Goal: Transaction & Acquisition: Subscribe to service/newsletter

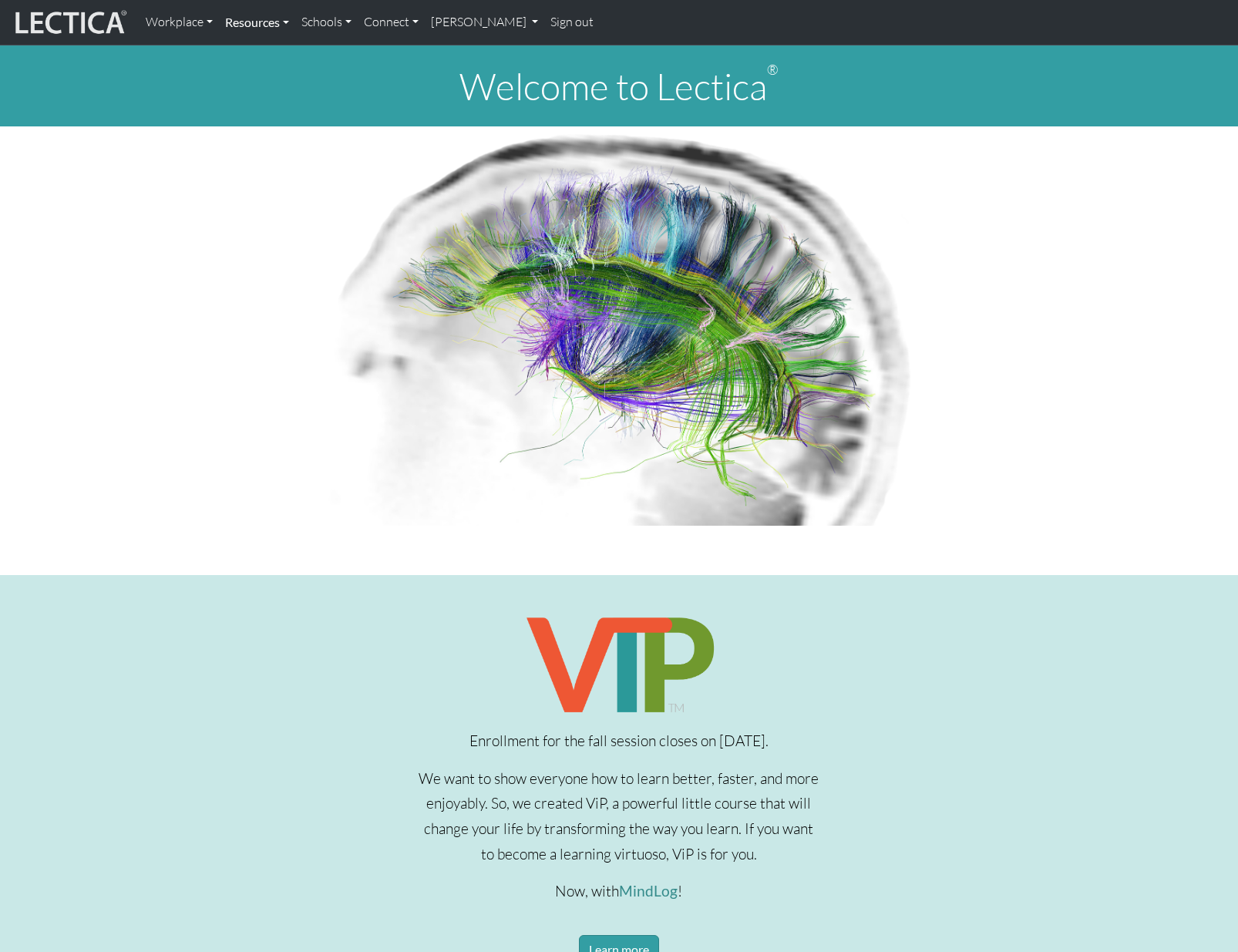
click at [269, 23] on link "Resources" at bounding box center [257, 23] width 77 height 32
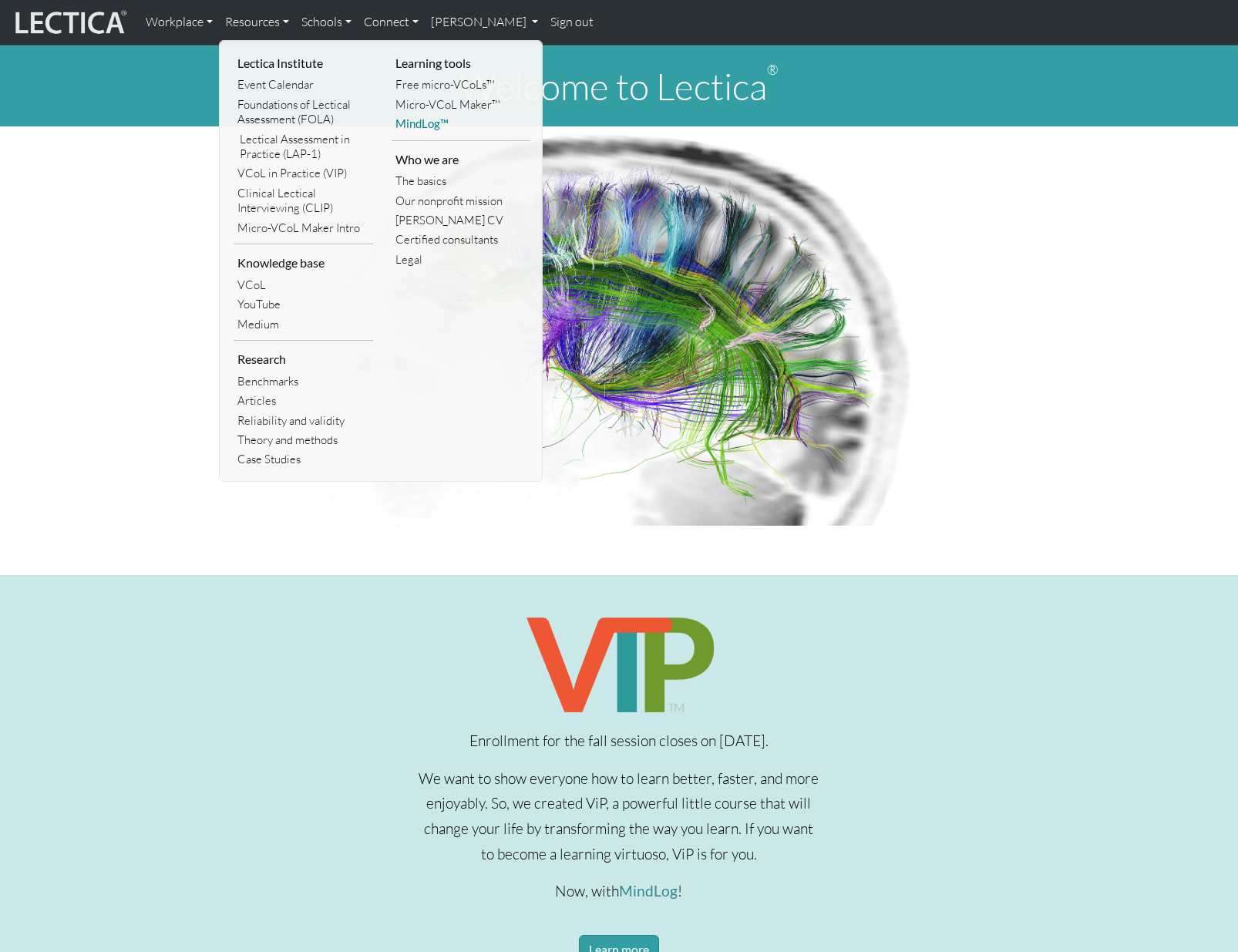
click at [403, 126] on link "MindLog™" at bounding box center [462, 124] width 140 height 19
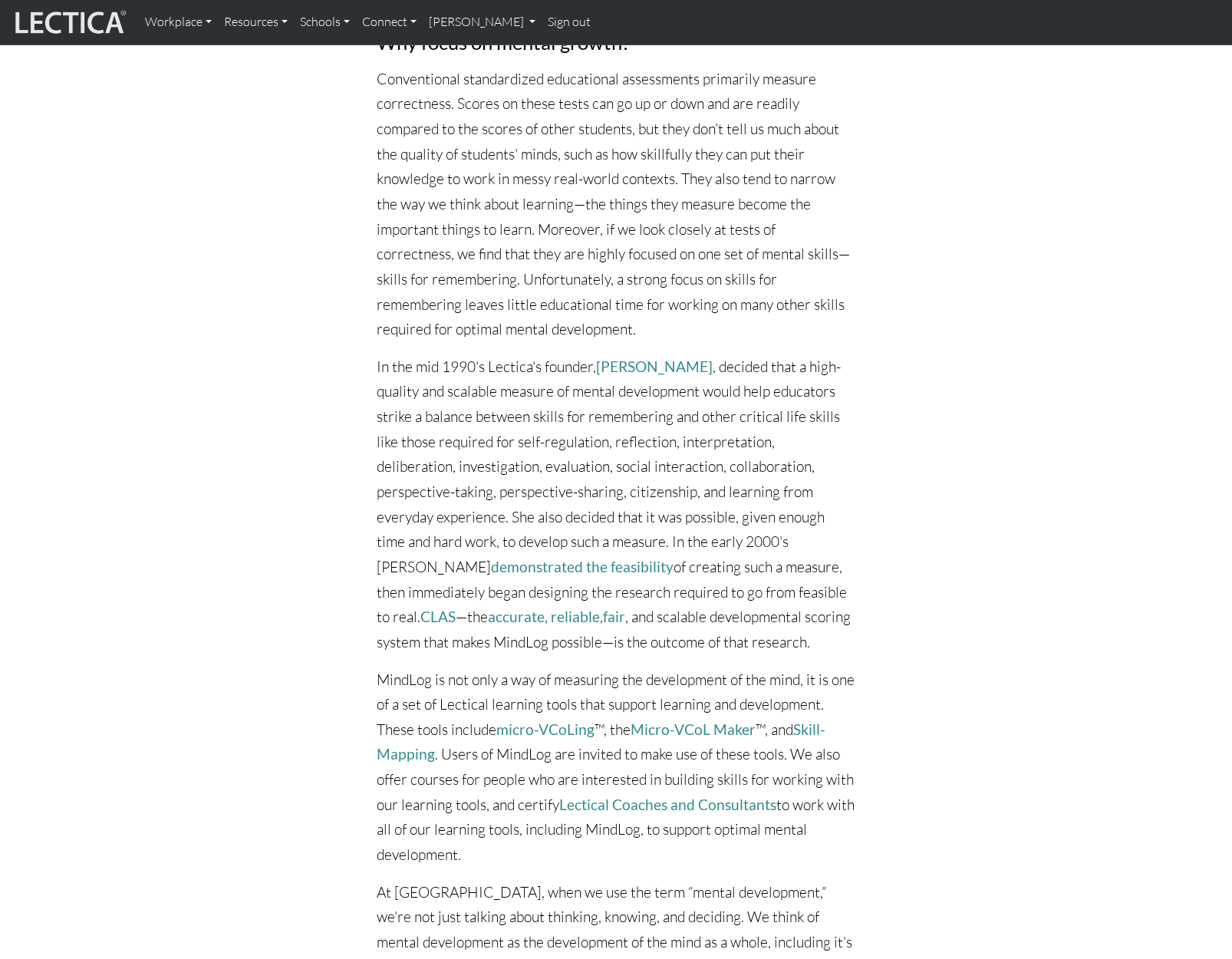
scroll to position [5267, 0]
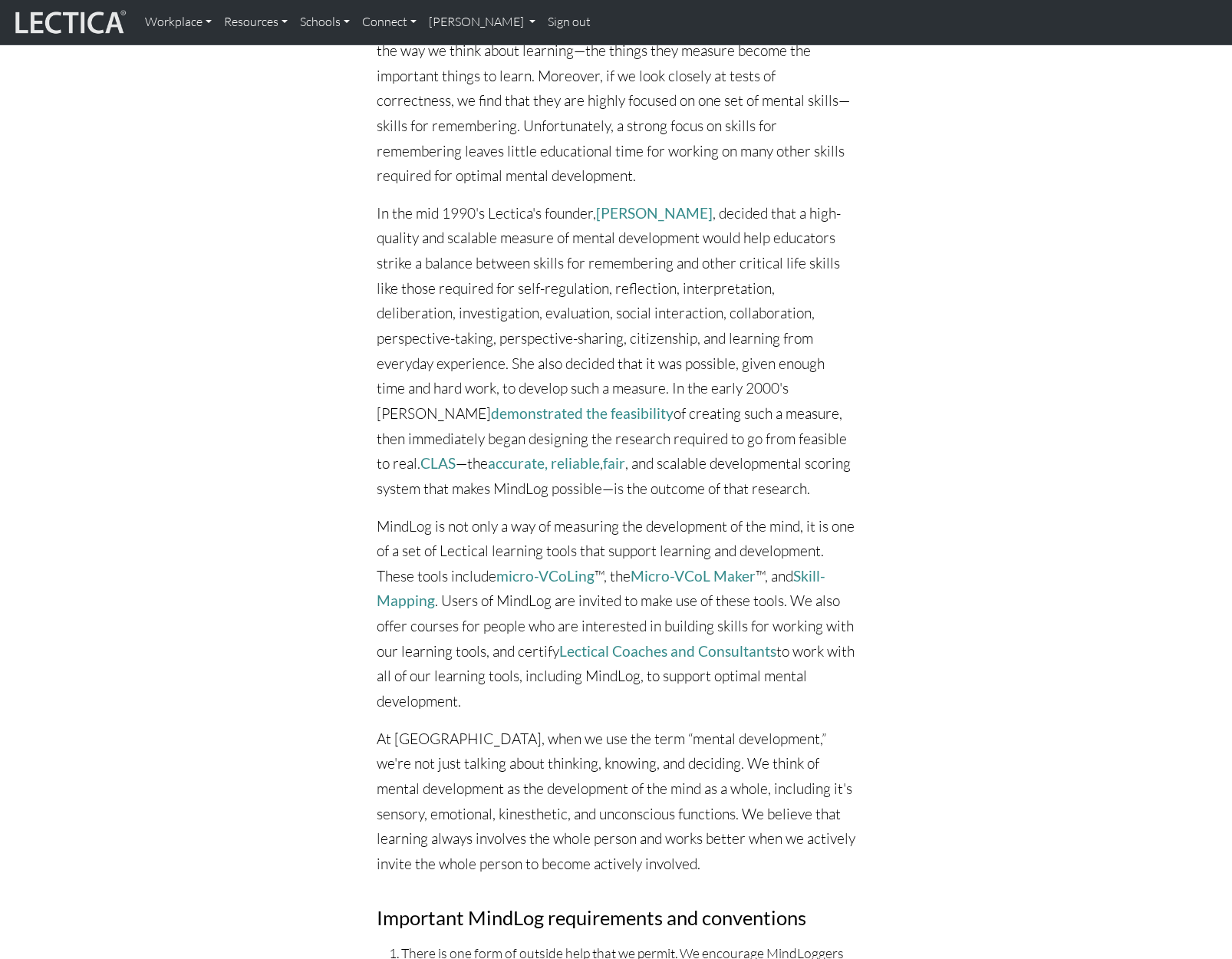
click at [890, 605] on div "MindLog and aging As we age, mental development slows. There are two reasons fo…" at bounding box center [616, 373] width 995 height 2006
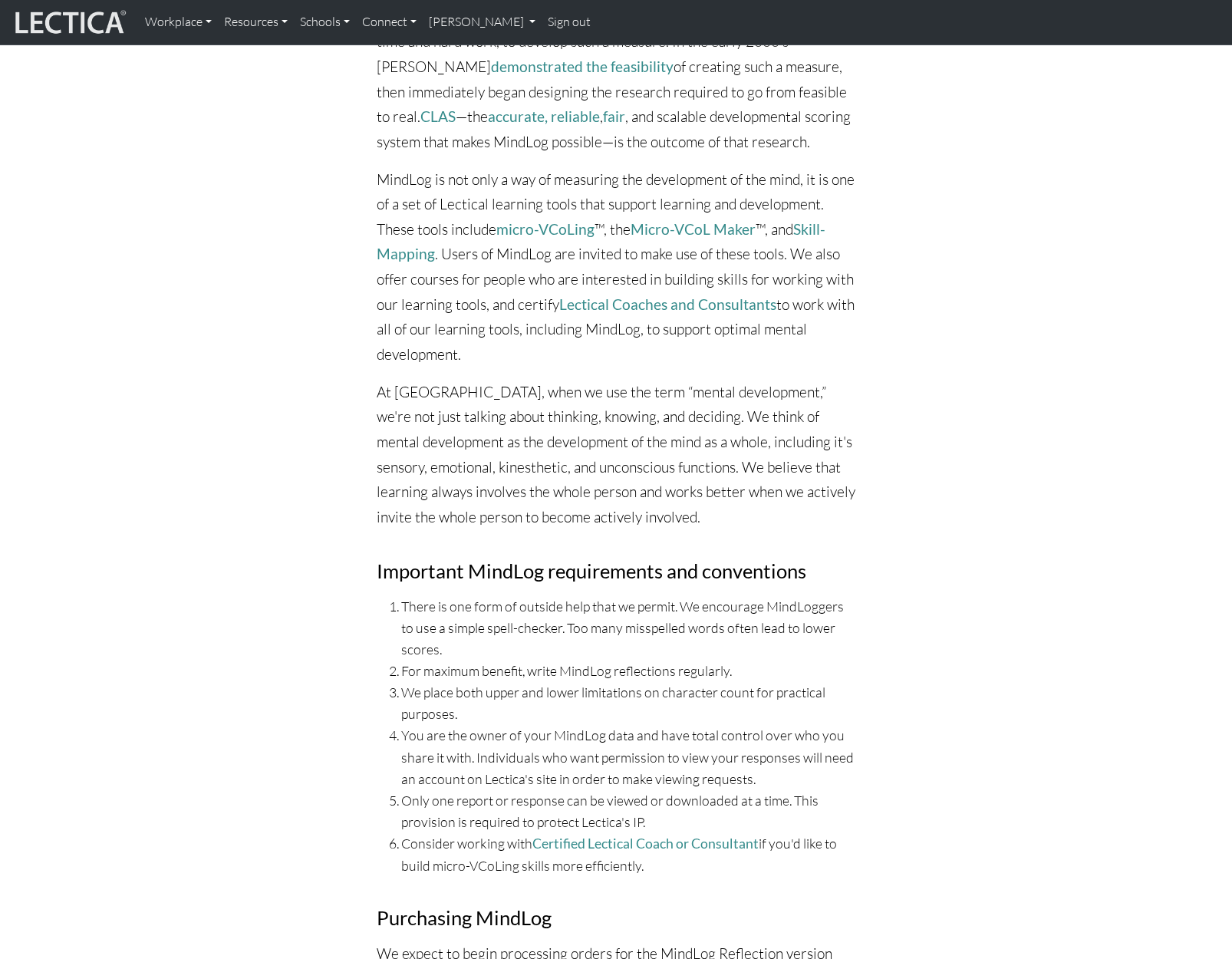
scroll to position [5344, 0]
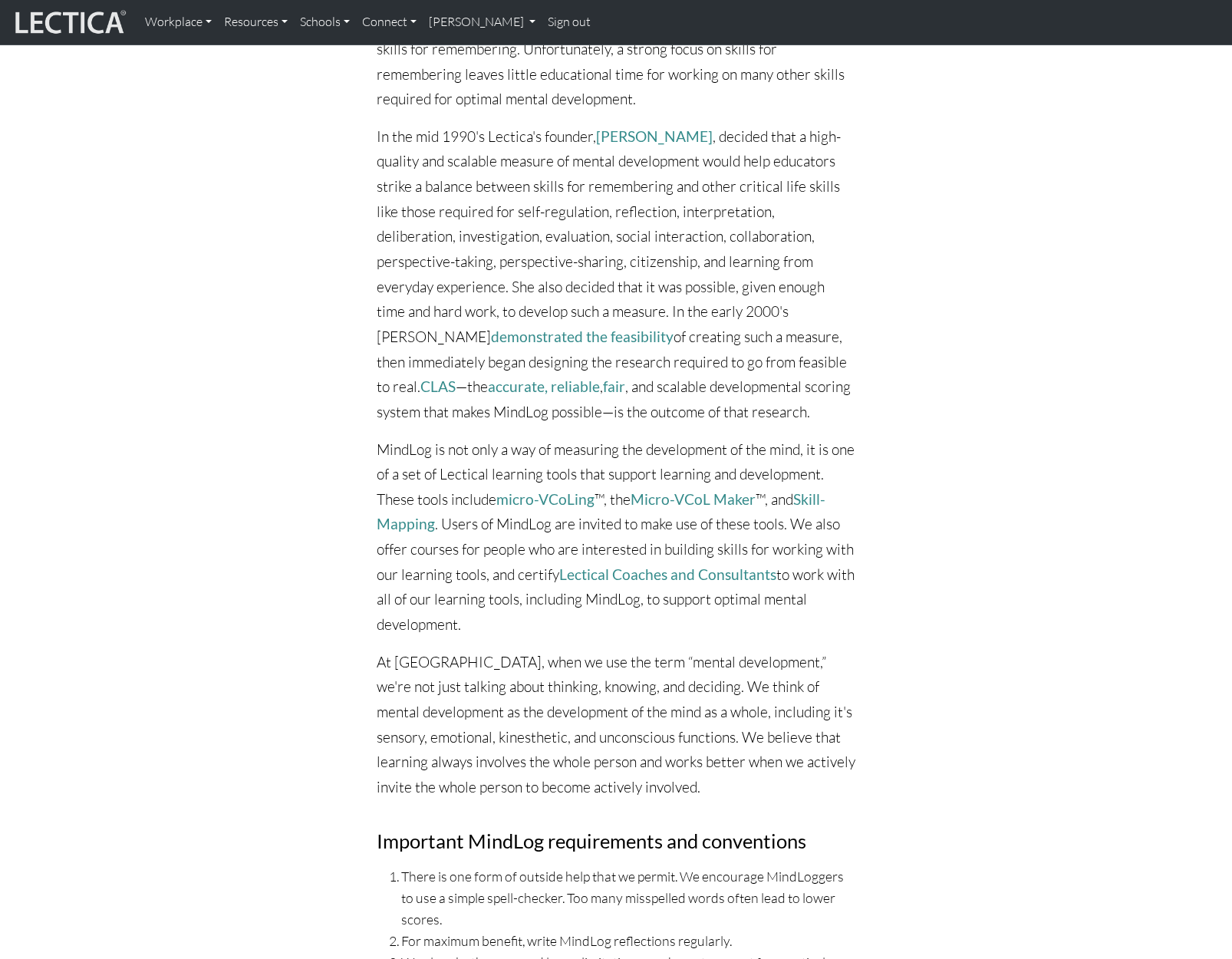
click at [894, 578] on div "MindLog and aging As we age, mental development slows. There are two reasons fo…" at bounding box center [616, 296] width 995 height 2006
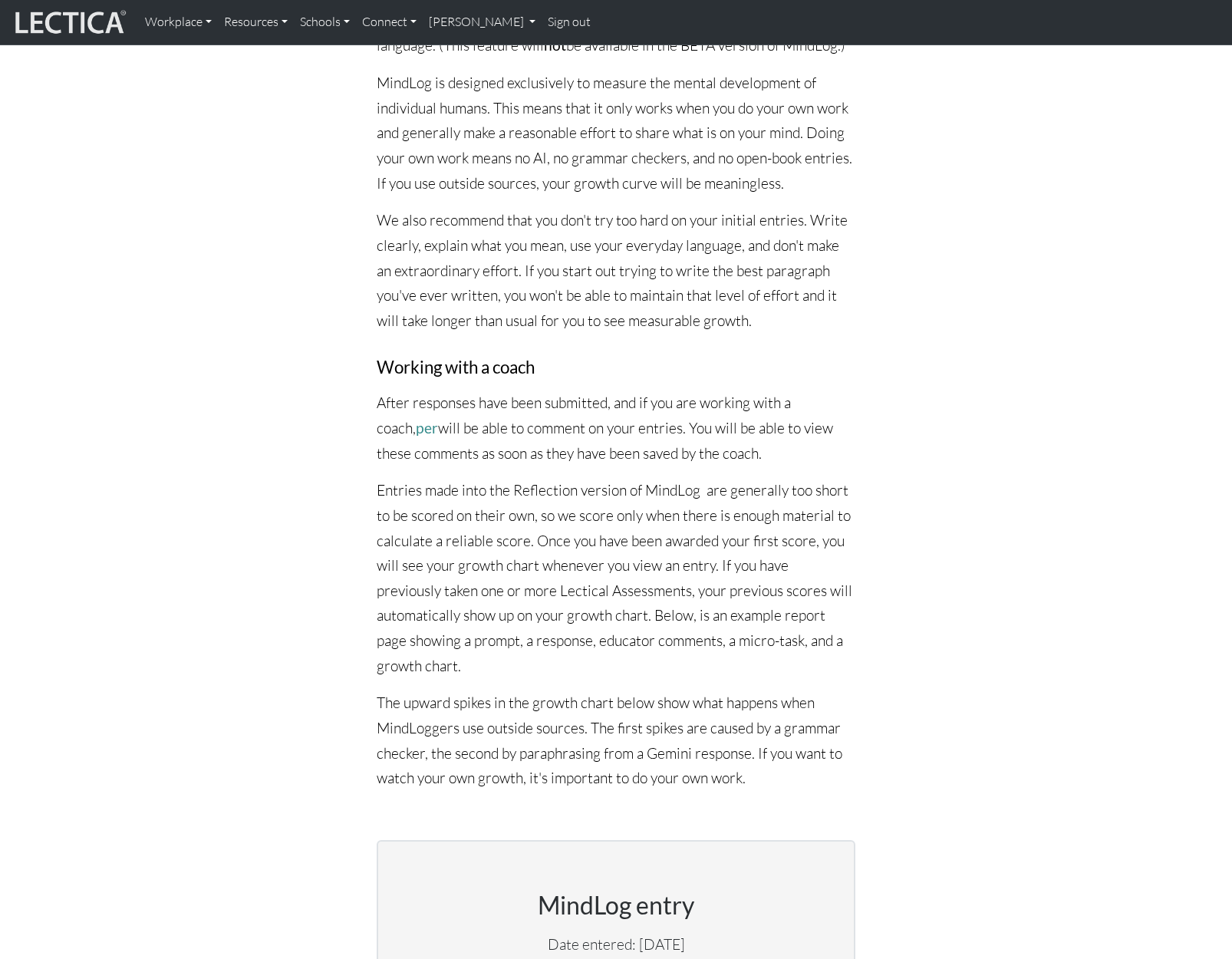
scroll to position [1891, 0]
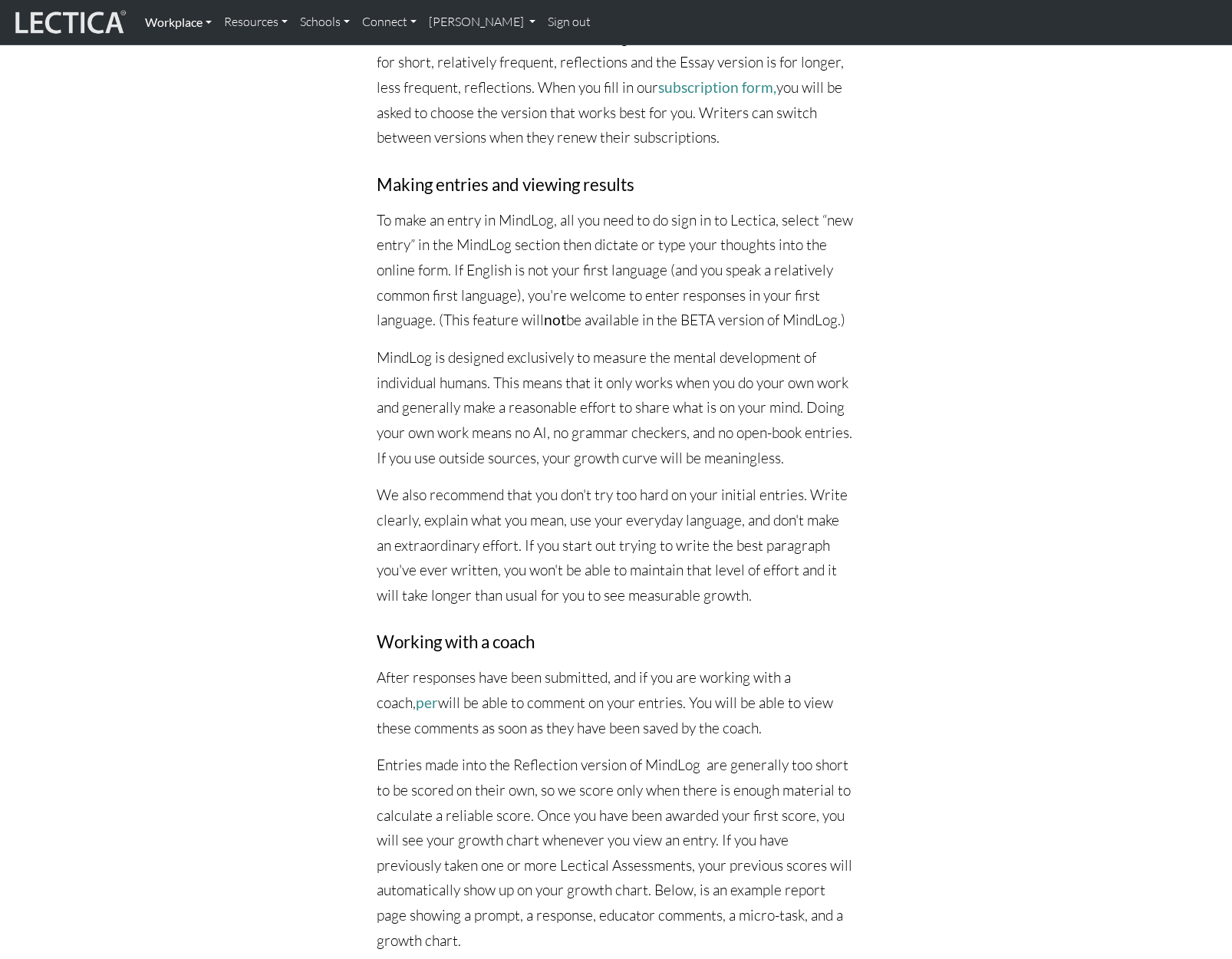
click at [205, 23] on link "Workplace" at bounding box center [179, 23] width 79 height 32
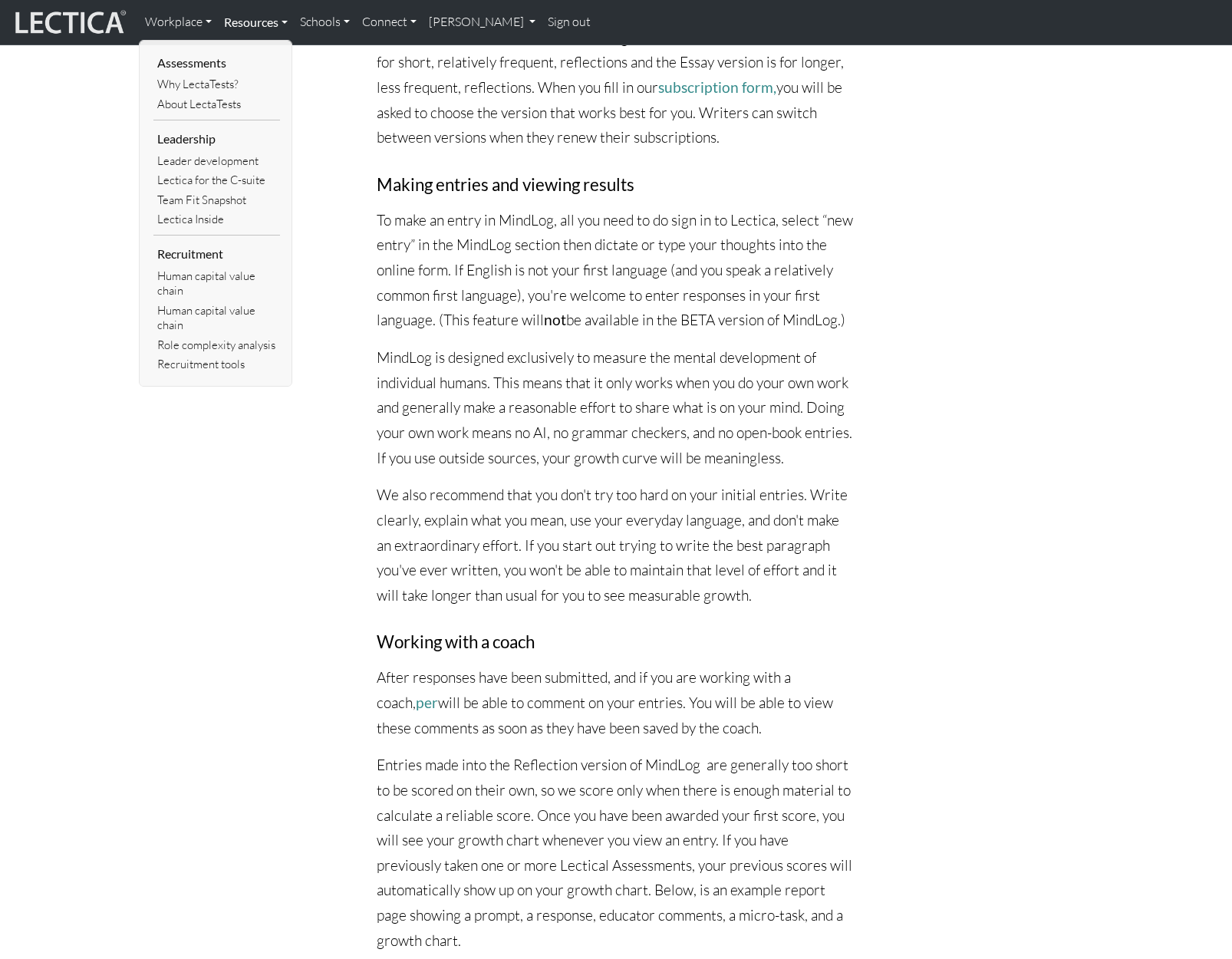
click at [272, 19] on link "Resources" at bounding box center [256, 23] width 76 height 32
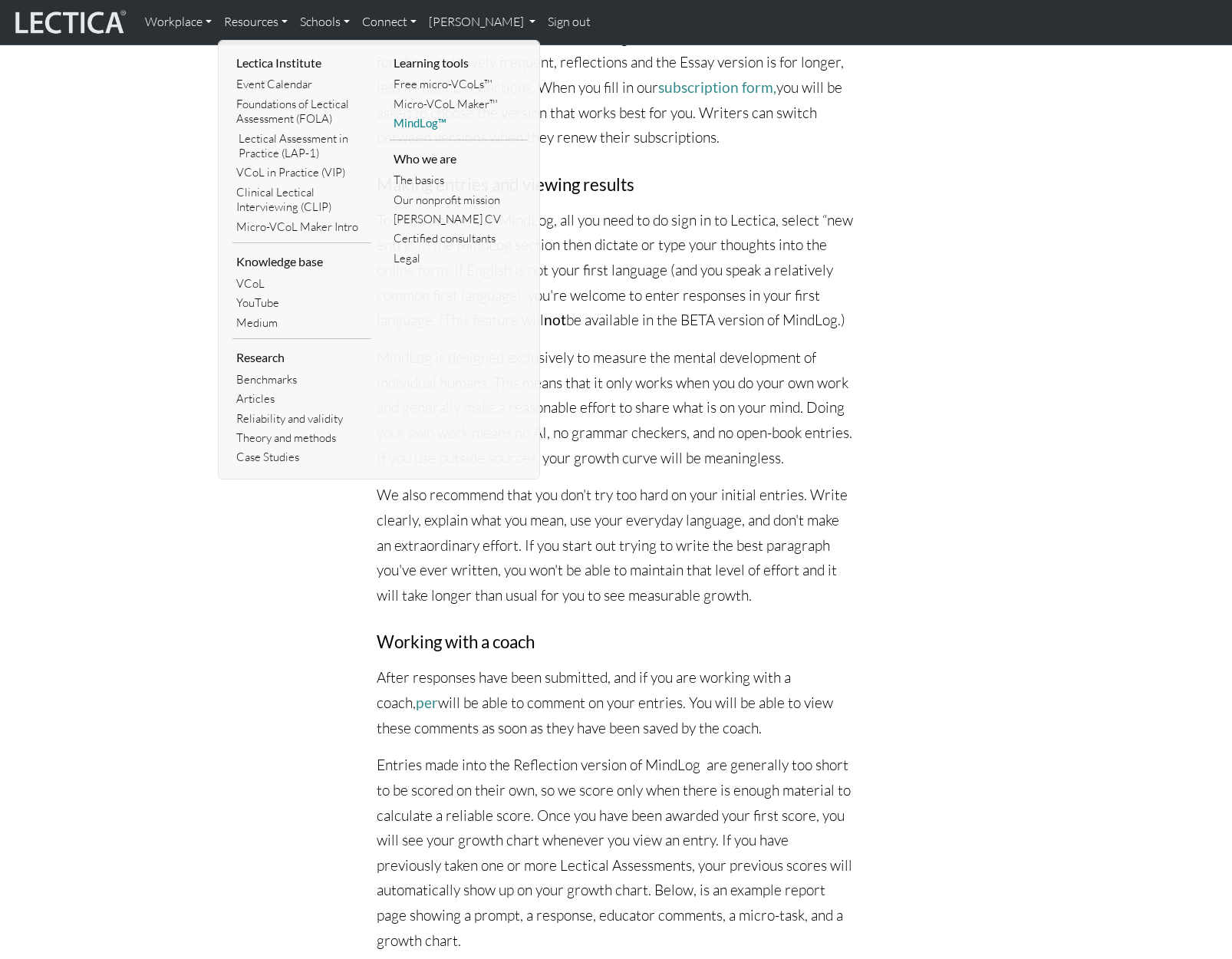
click at [409, 119] on link "MindLog™" at bounding box center [459, 123] width 139 height 19
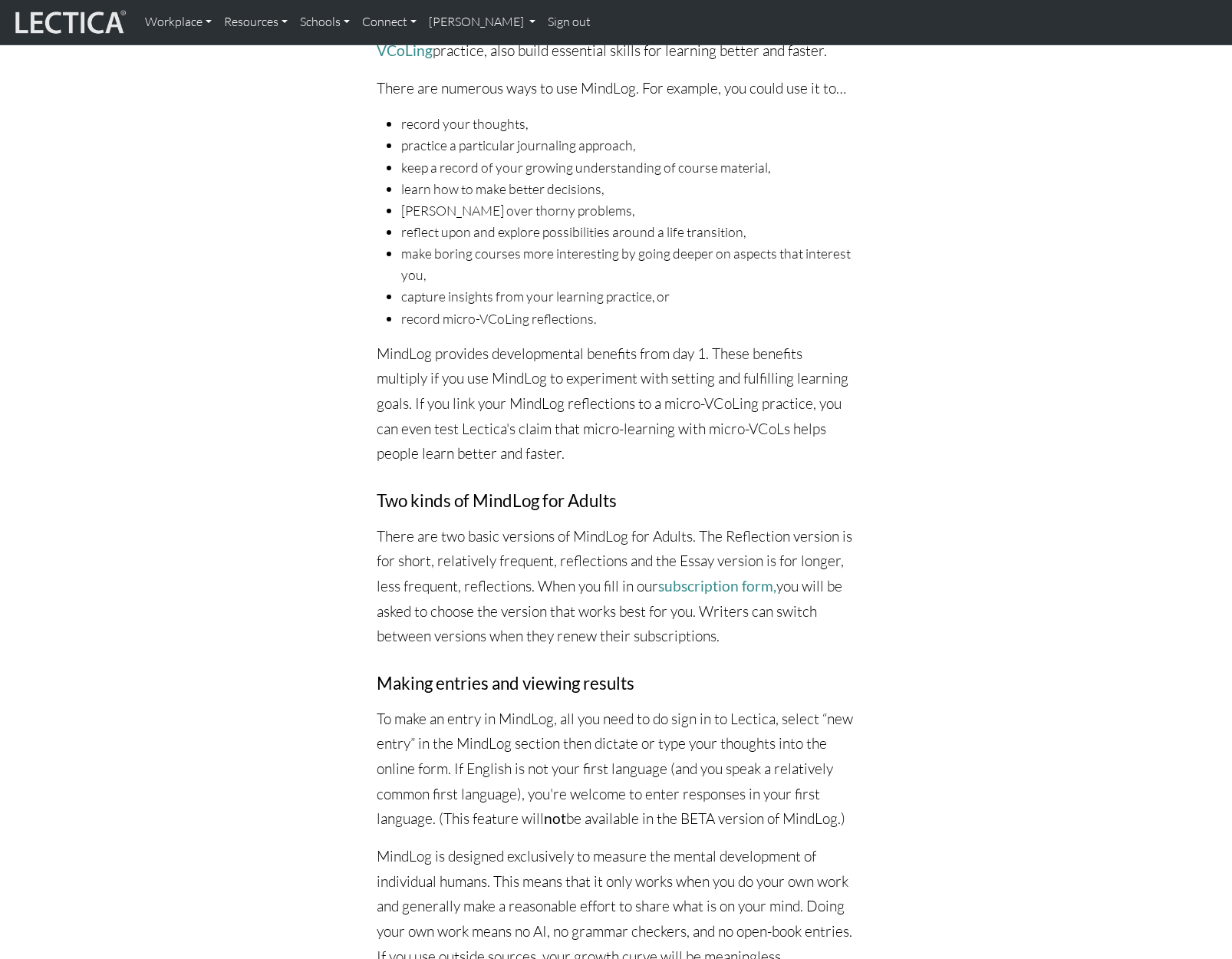
scroll to position [1445, 0]
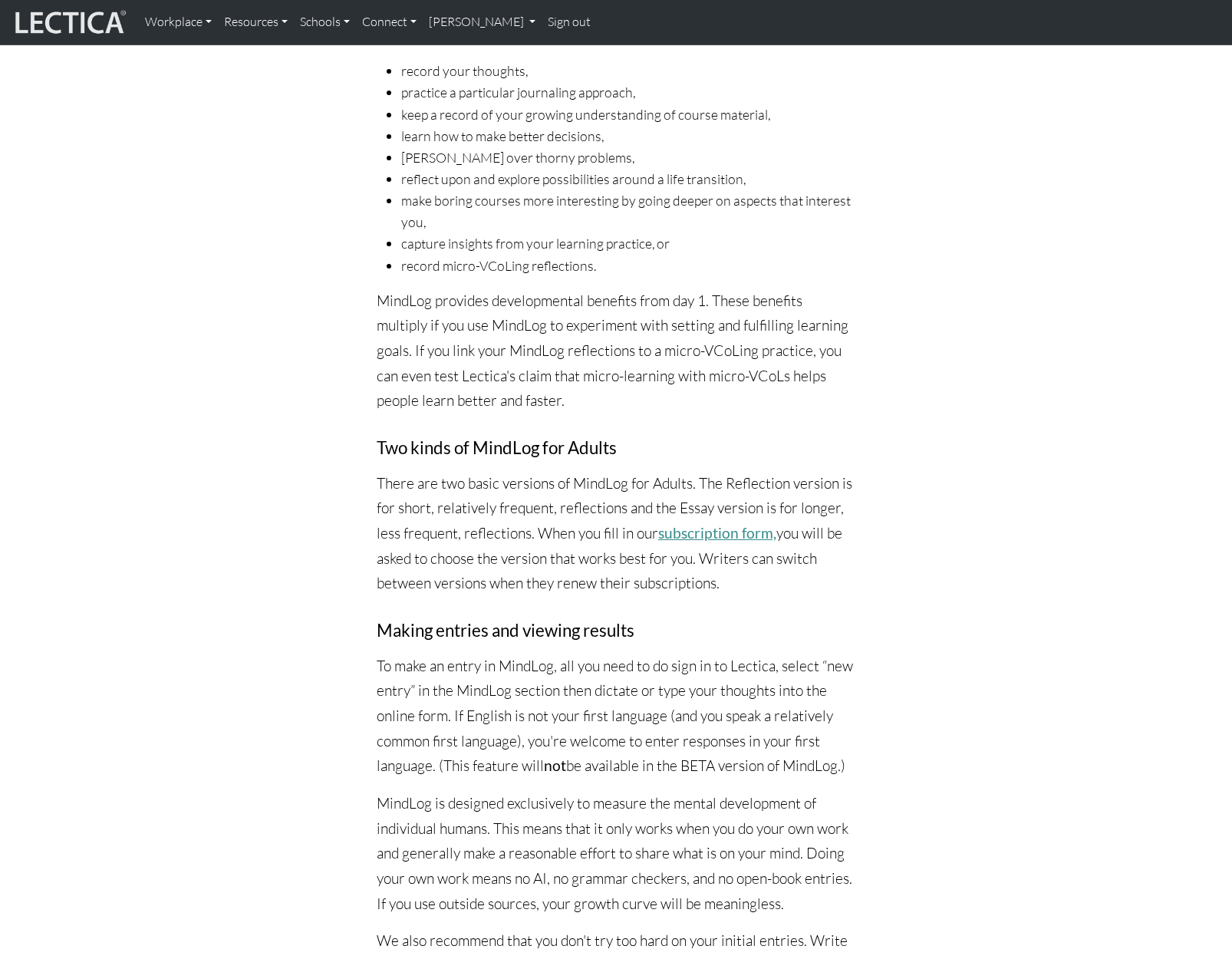
click at [699, 530] on link "subscription form," at bounding box center [718, 533] width 119 height 18
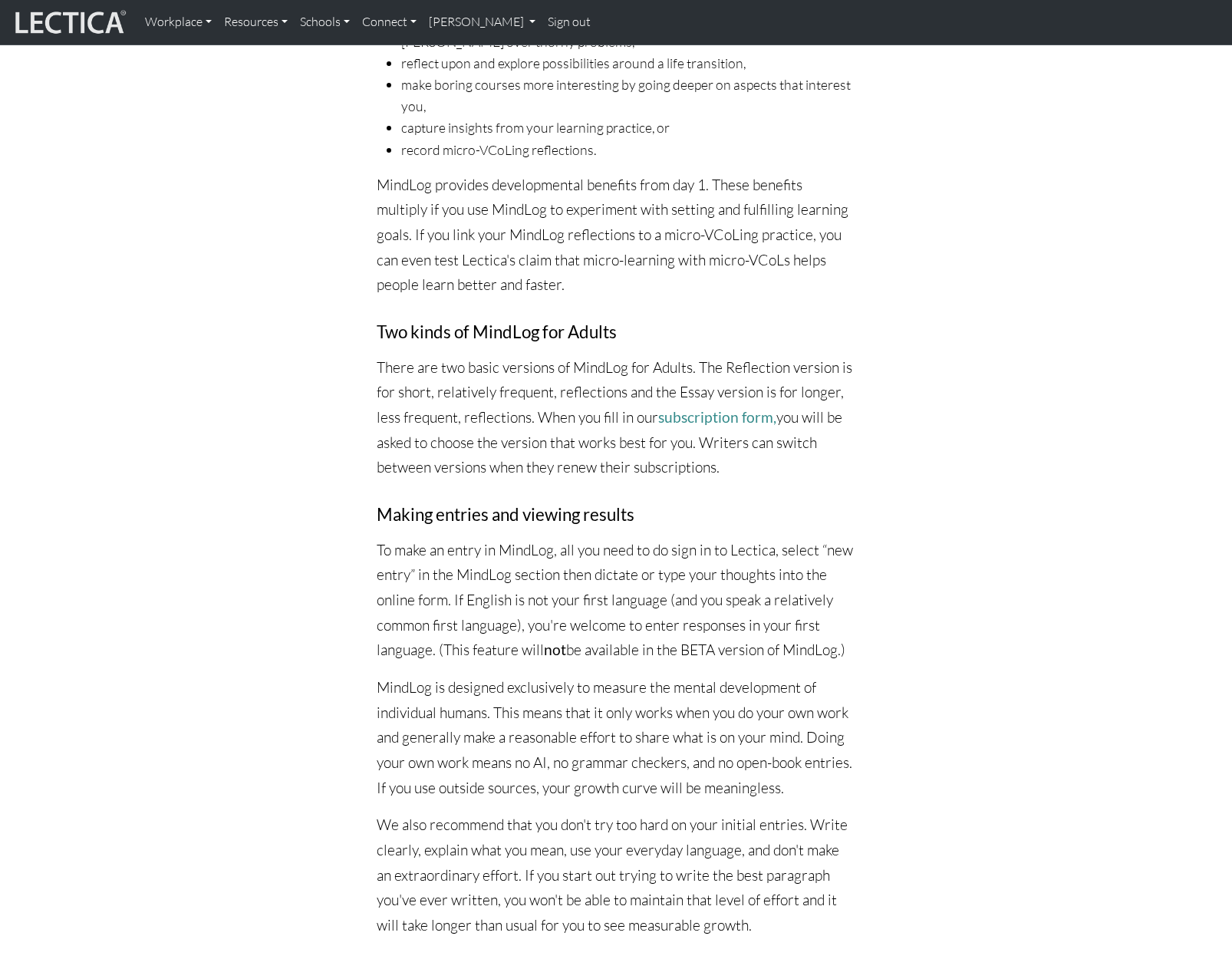
scroll to position [1829, 0]
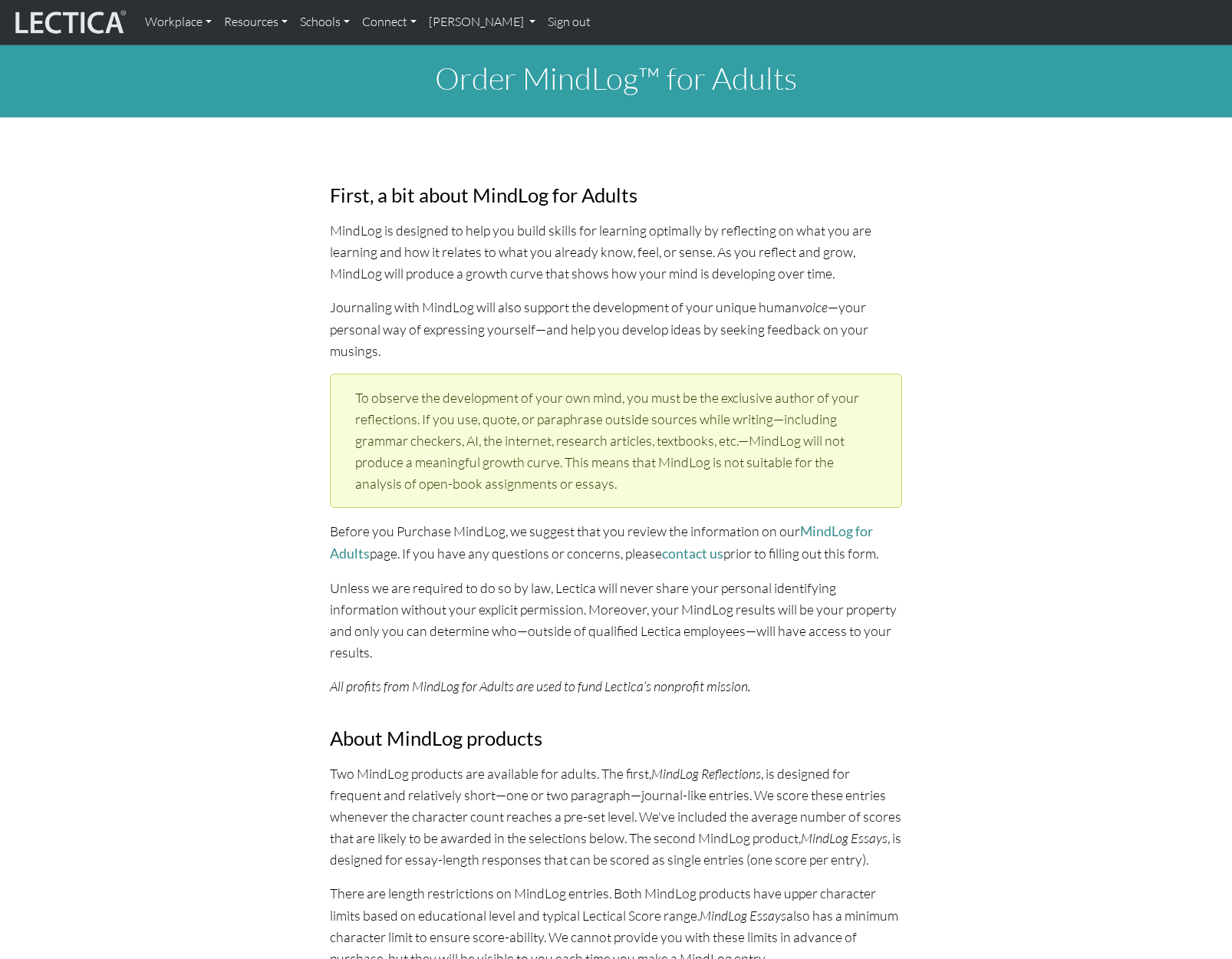
select select "1989"
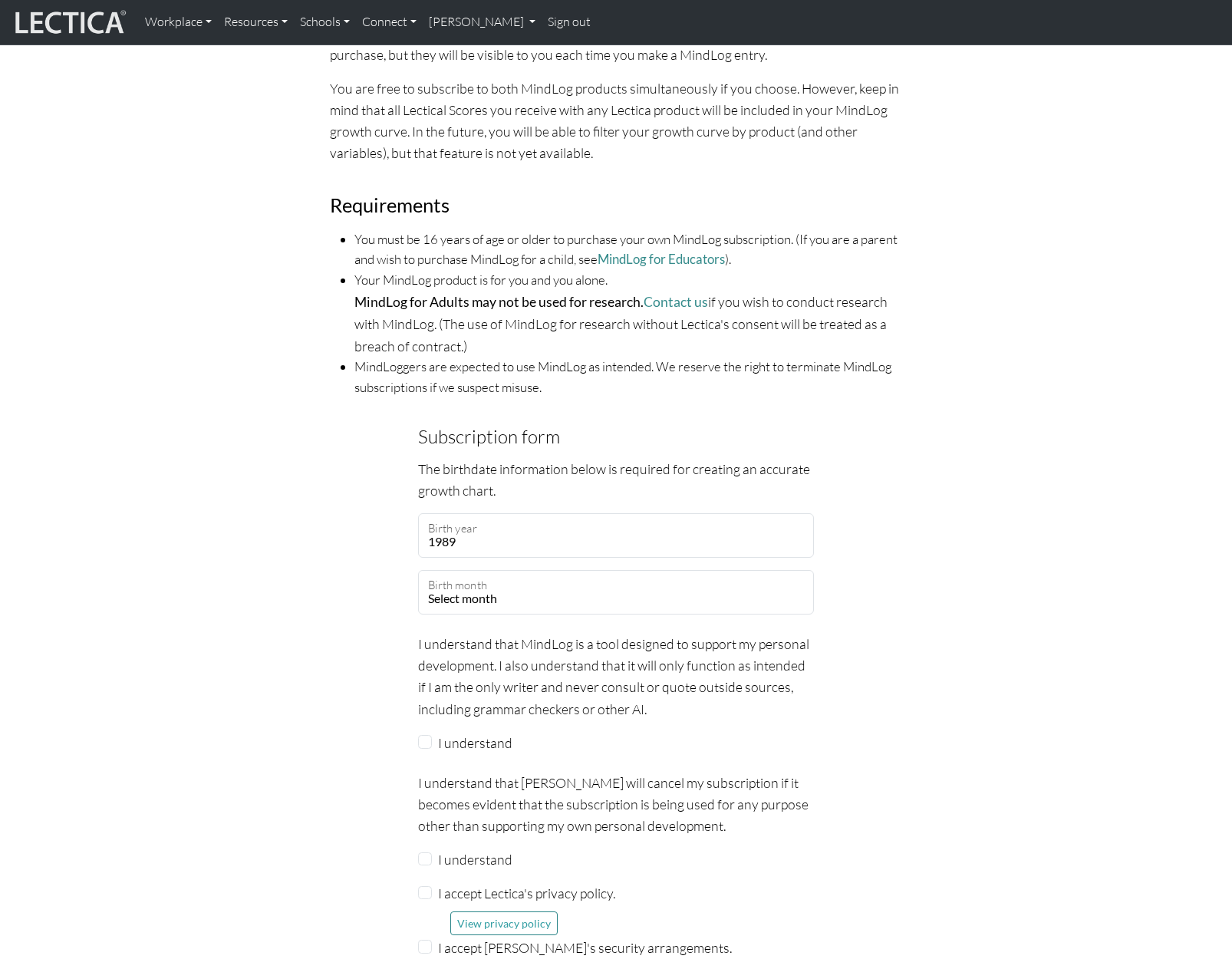
scroll to position [998, 0]
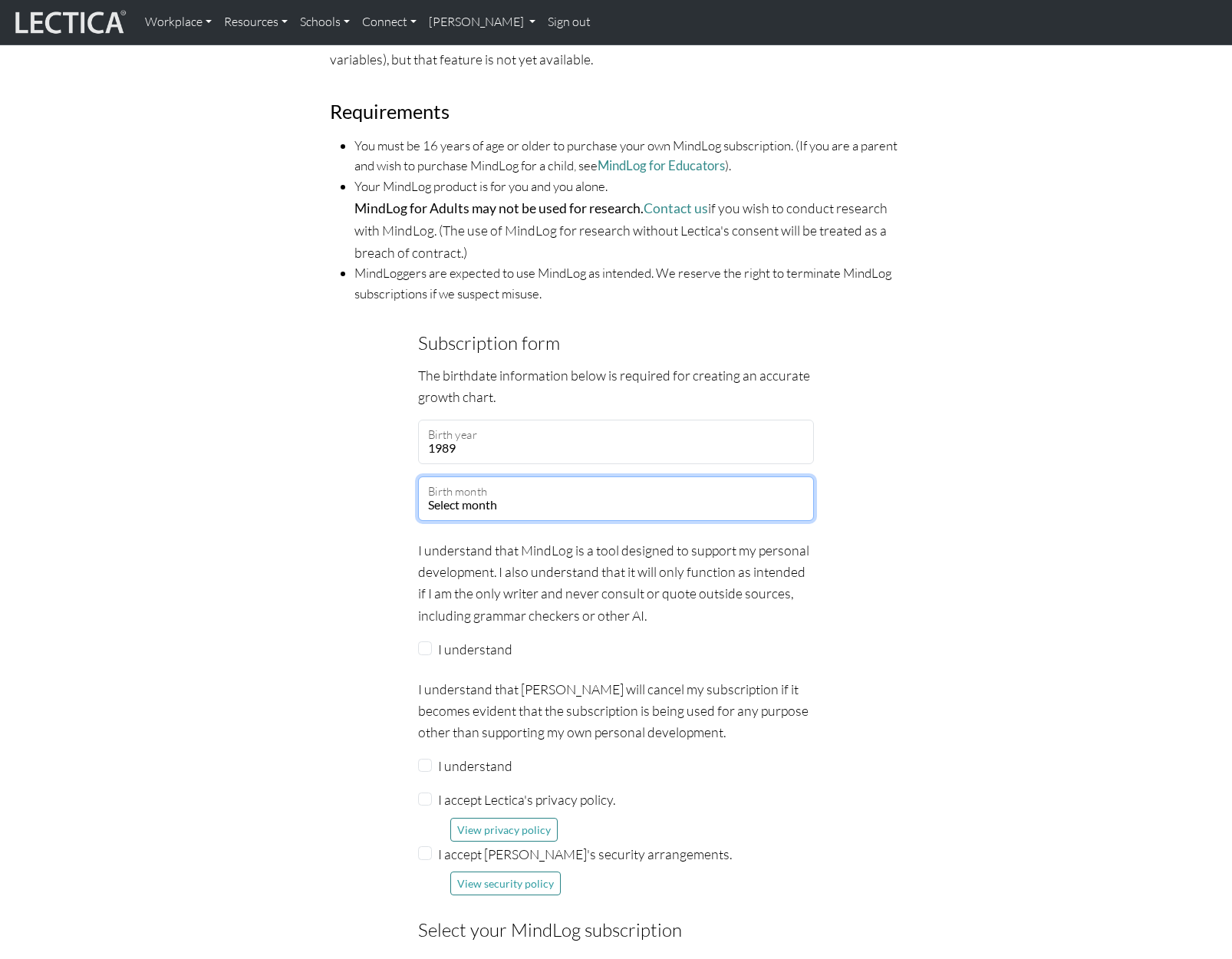
click at [484, 489] on select "Select month January February March April May June July August September Octobe…" at bounding box center [616, 498] width 396 height 44
click at [857, 456] on div "Subscription form The birthdate information below is required for creating an a…" at bounding box center [616, 765] width 1013 height 874
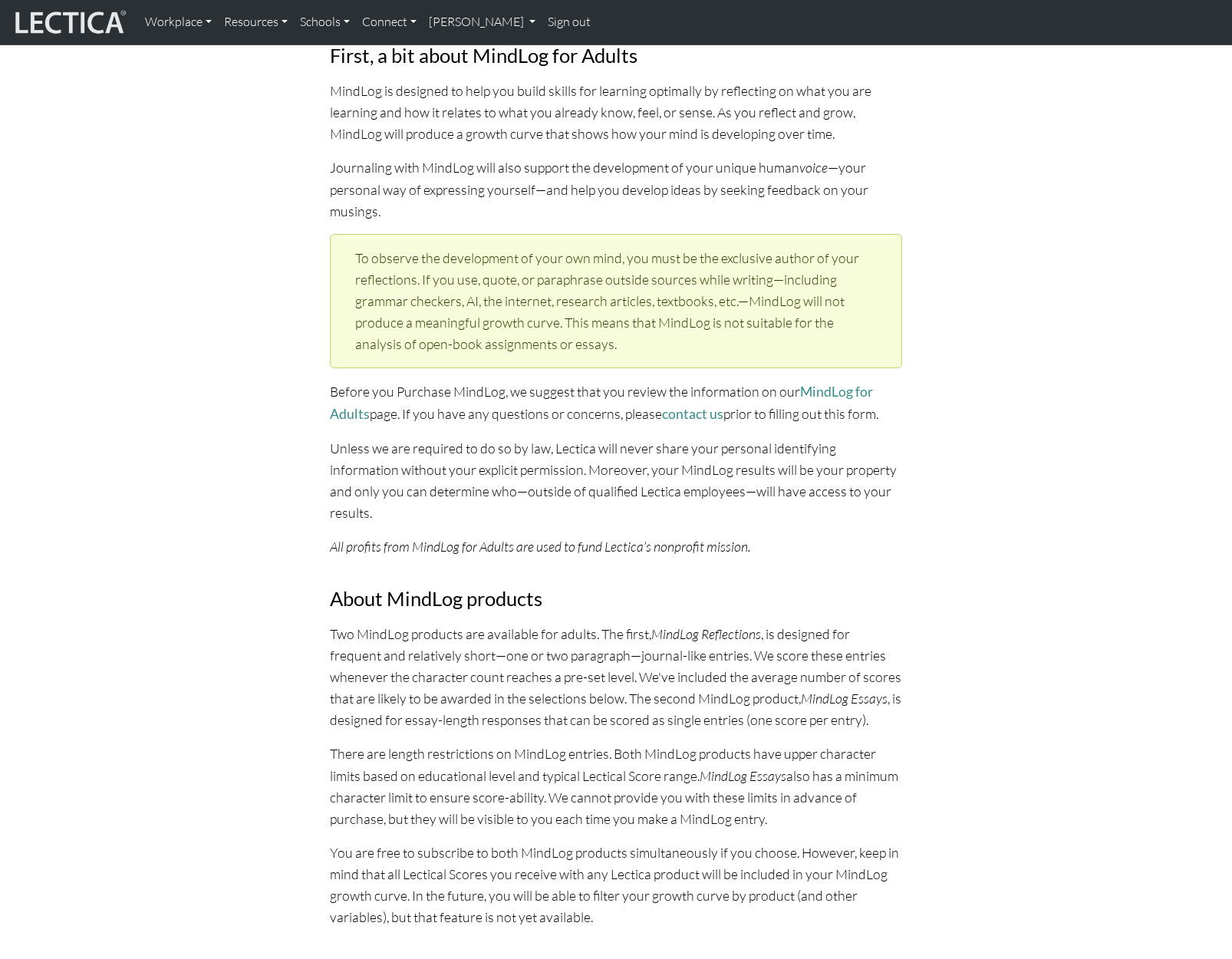
scroll to position [0, 0]
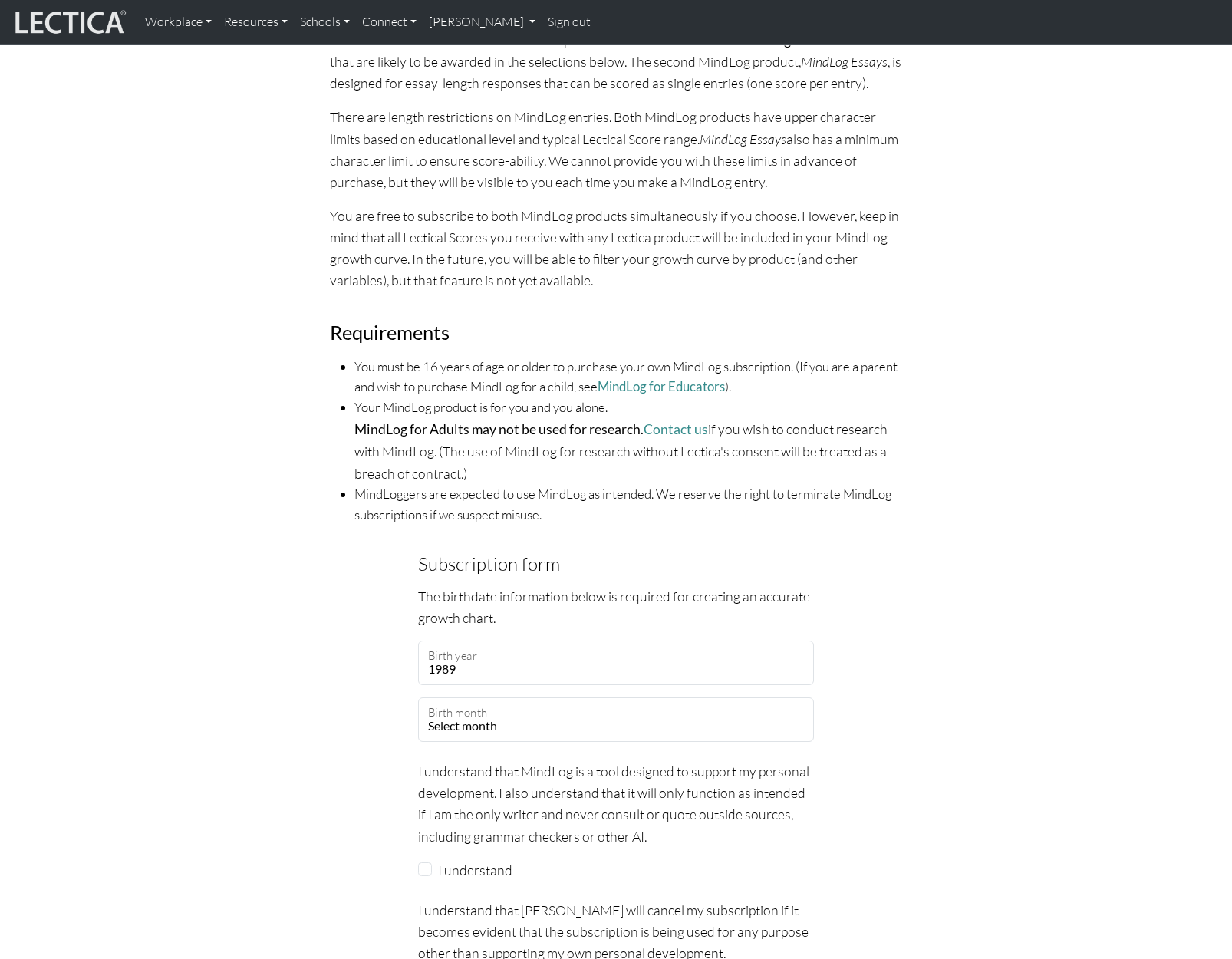
scroll to position [920, 0]
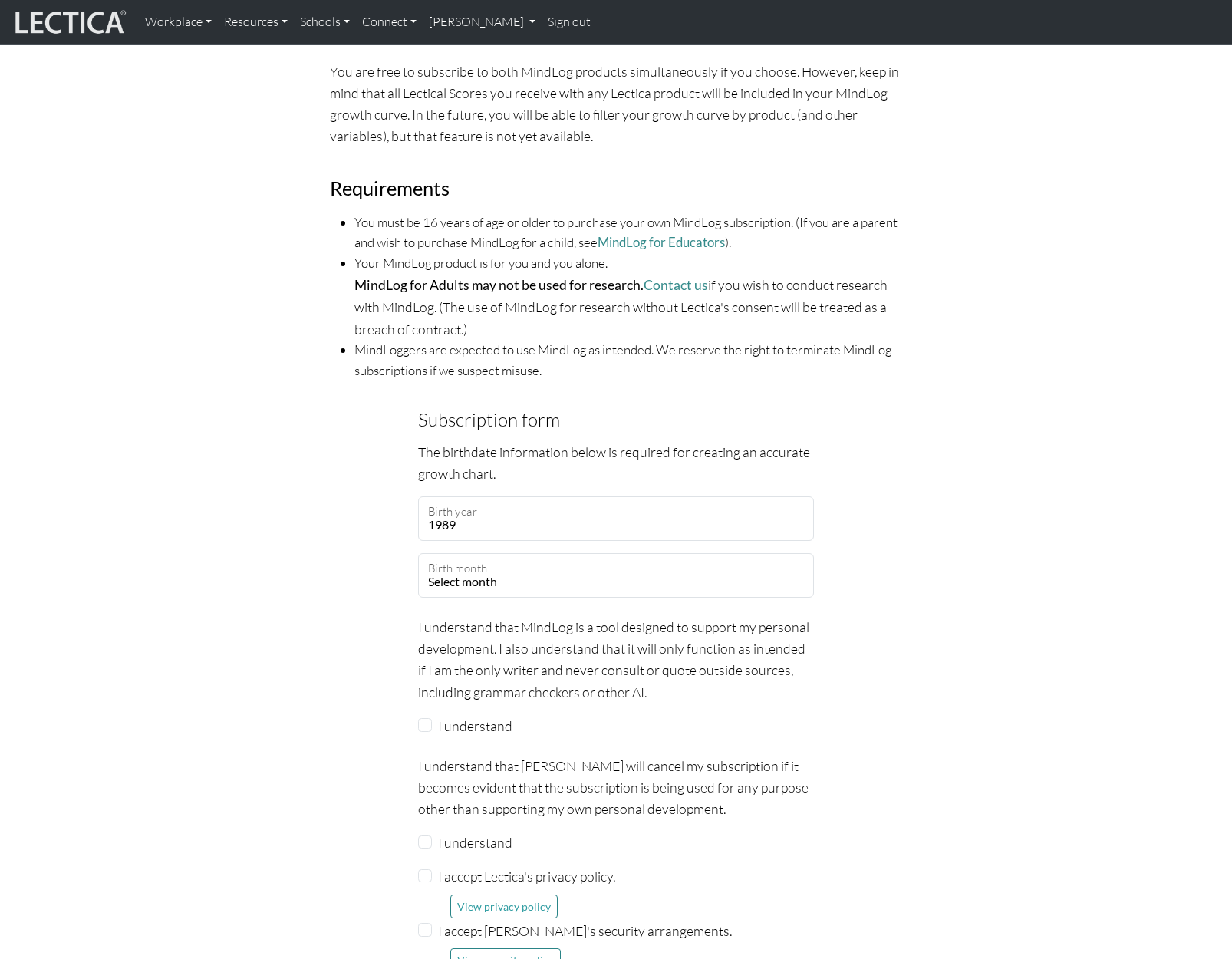
click at [488, 575] on fieldset "Subscription form The birthdate information below is required for creating an a…" at bounding box center [616, 841] width 396 height 874
click at [486, 567] on select "Select month January February March April May June July August September Octobe…" at bounding box center [616, 575] width 396 height 44
select select "05"
click at [418, 553] on select "Select month January February March April May June July August September Octobe…" at bounding box center [616, 575] width 396 height 44
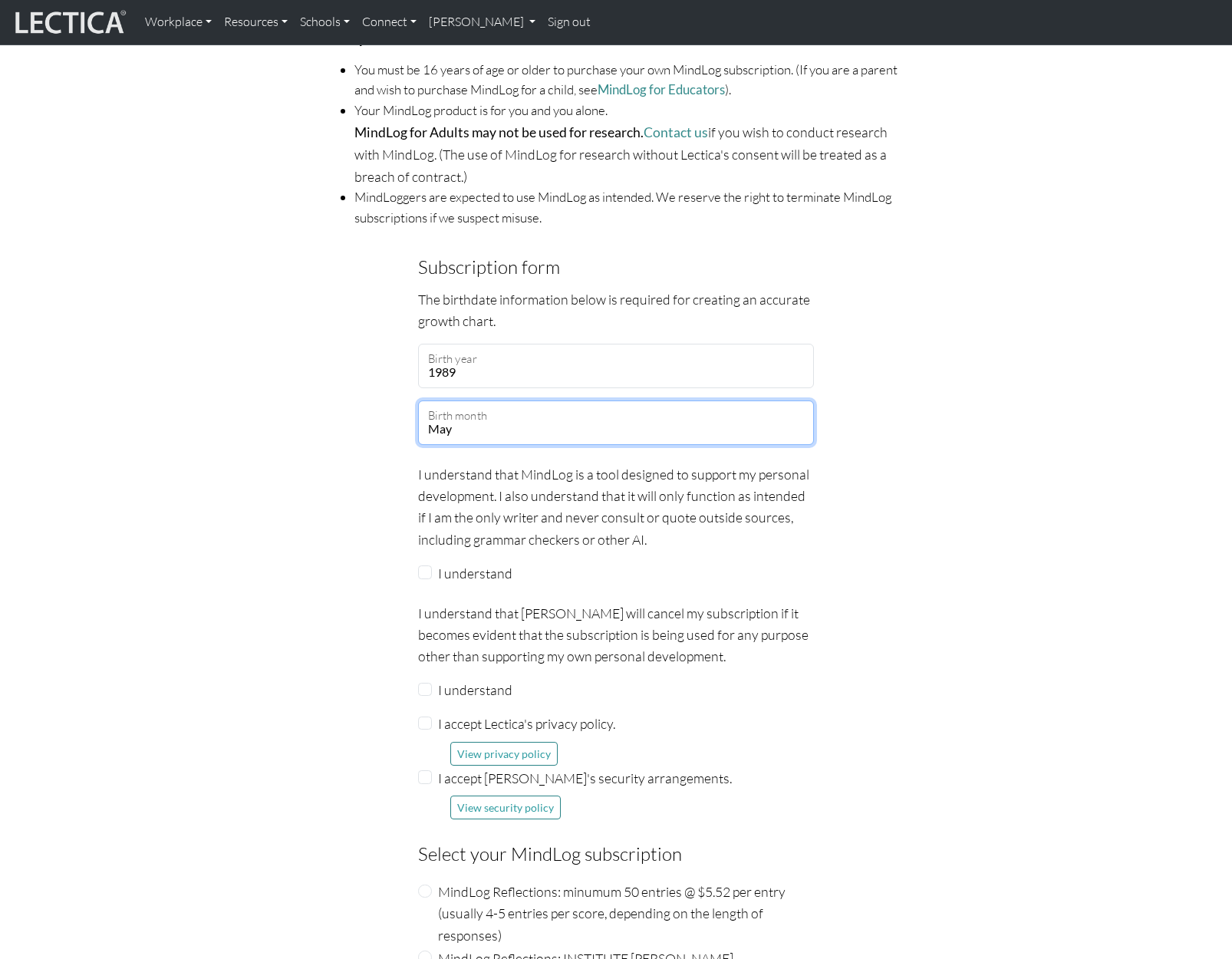
scroll to position [1074, 0]
click at [420, 565] on input "I understand" at bounding box center [424, 571] width 14 height 14
checkbox input "true"
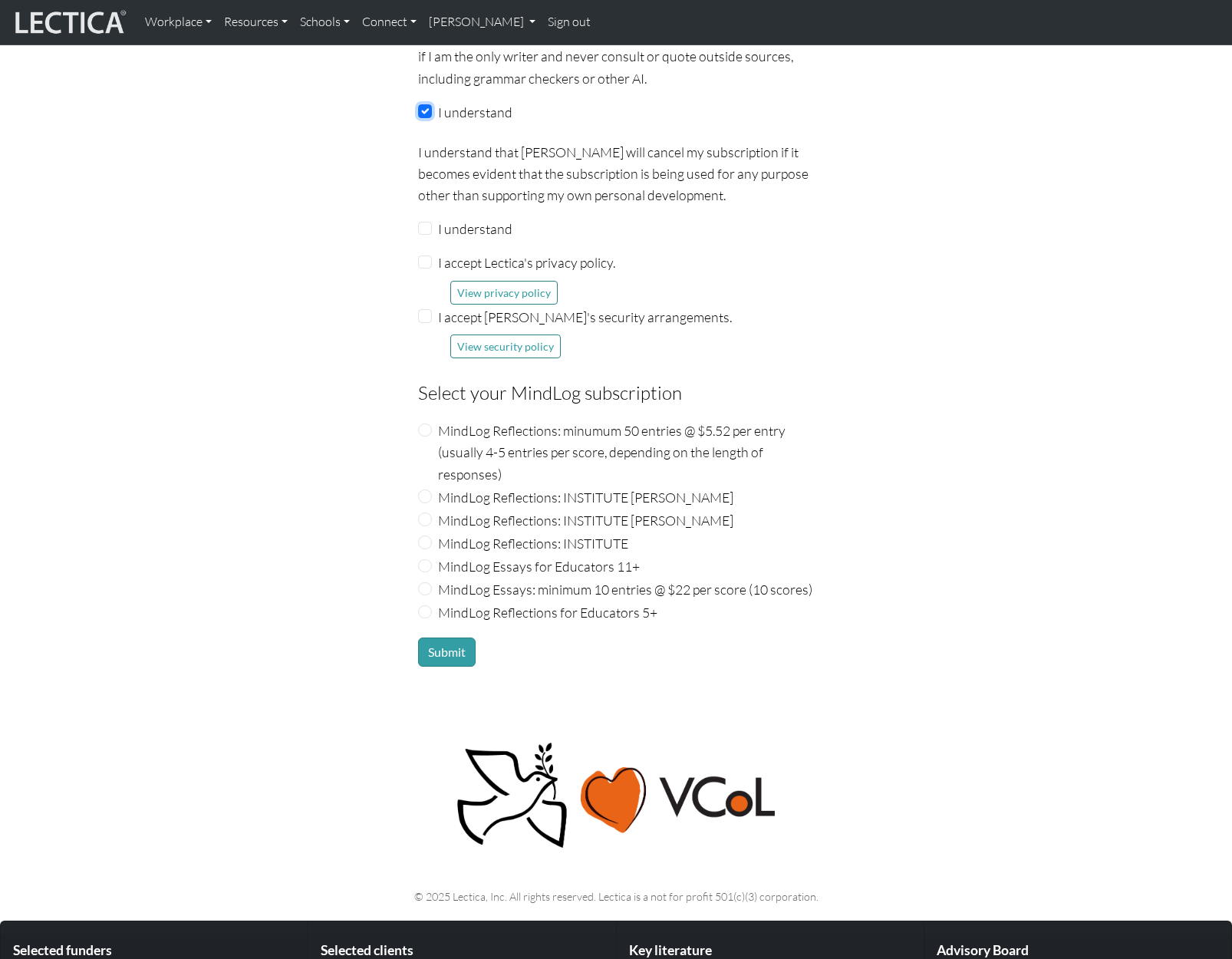
scroll to position [1611, 0]
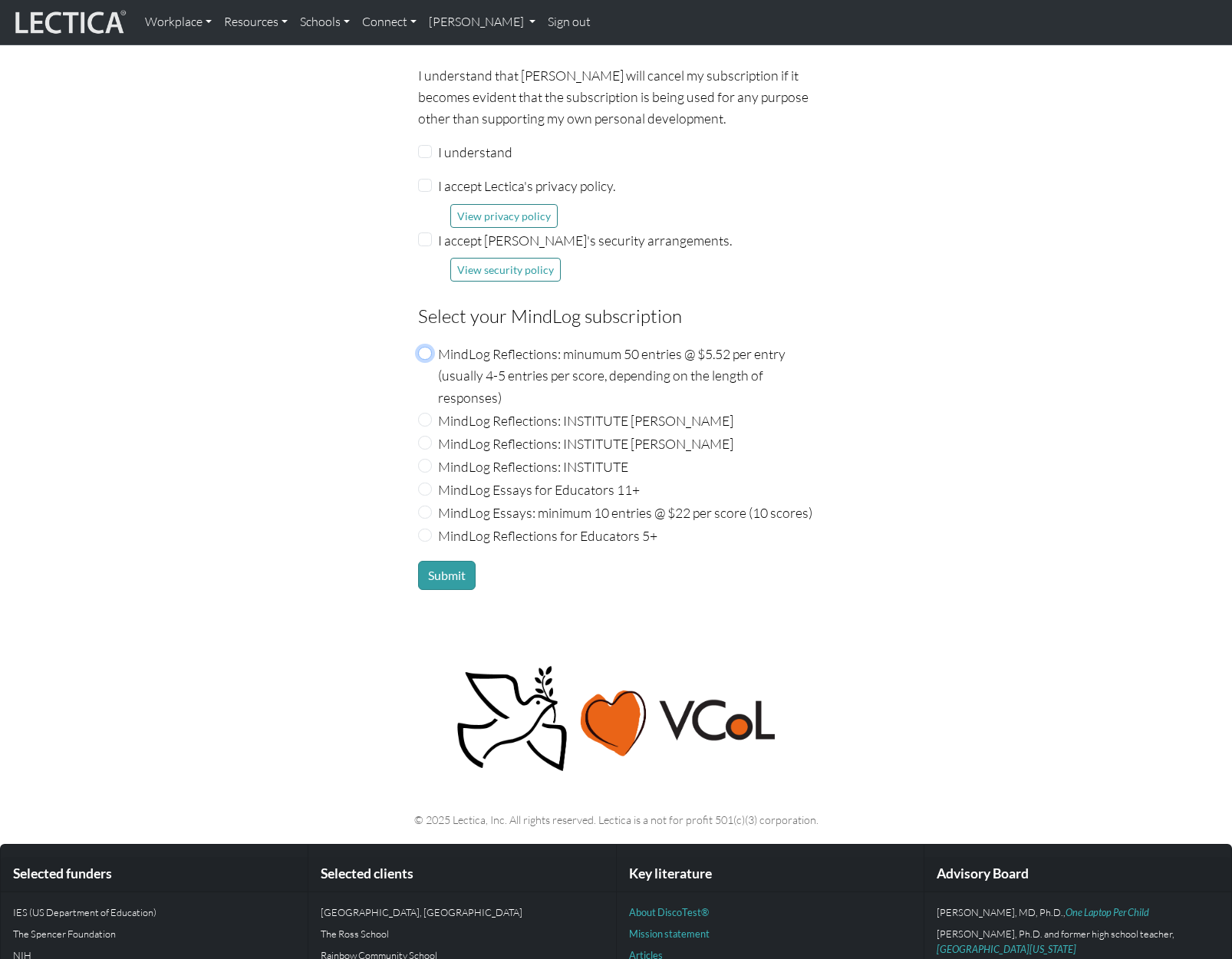
click at [425, 347] on input "MindLog Reflections: minumum 50 entries @ $5.52 per entry (usually 4-5 entries …" at bounding box center [424, 354] width 14 height 14
radio input "true"
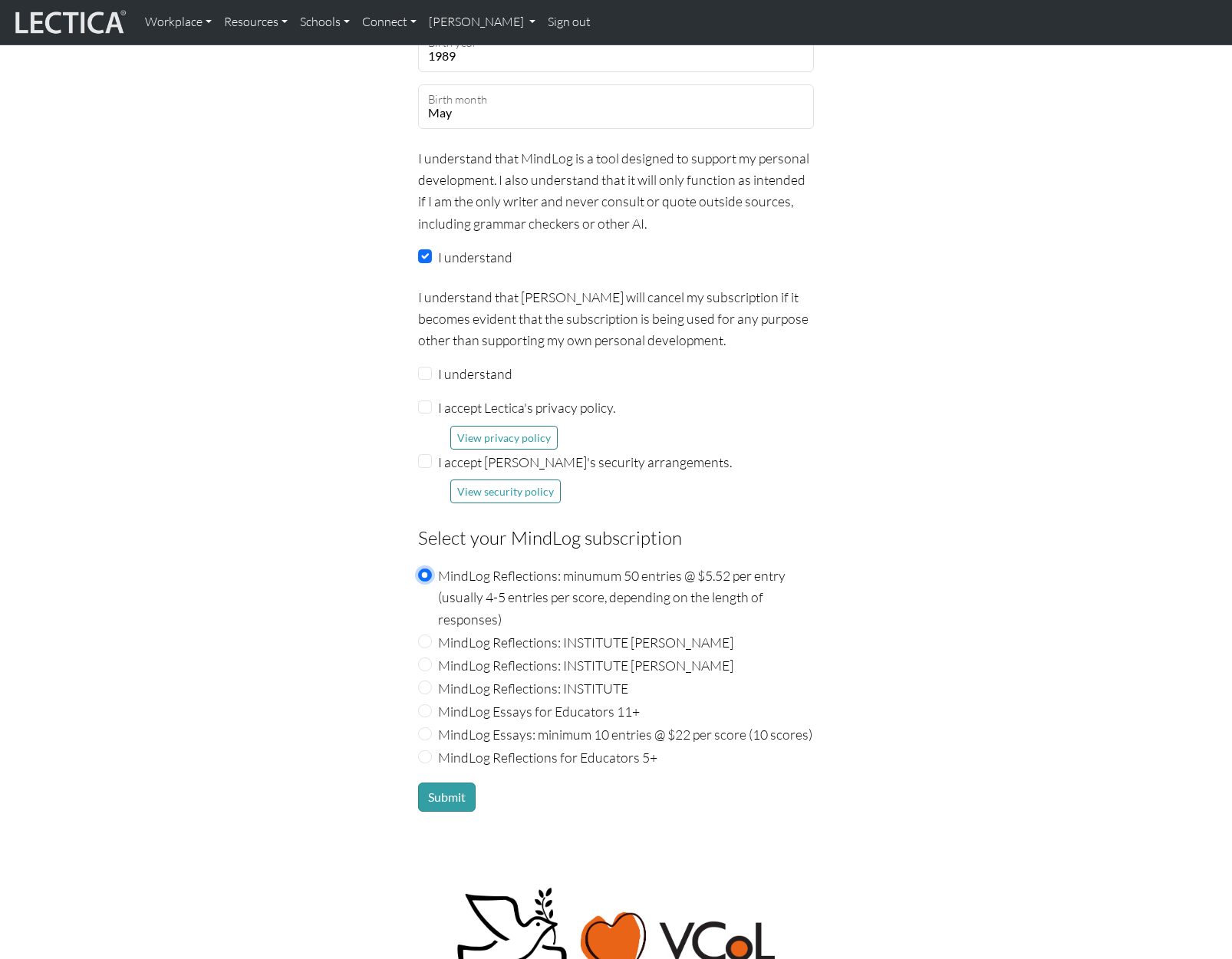
scroll to position [1382, 0]
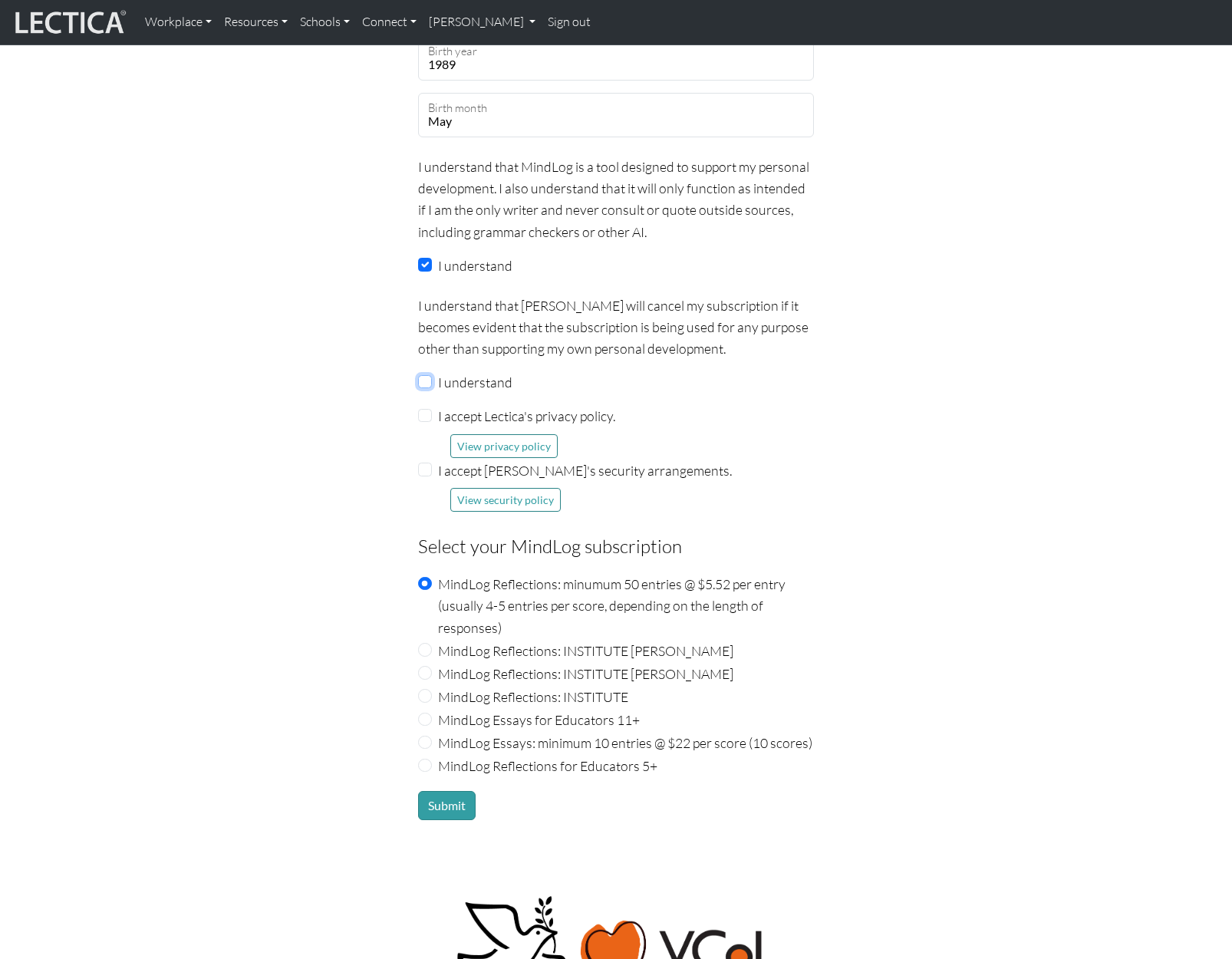
click at [425, 376] on input "I understand" at bounding box center [424, 382] width 14 height 14
checkbox input "true"
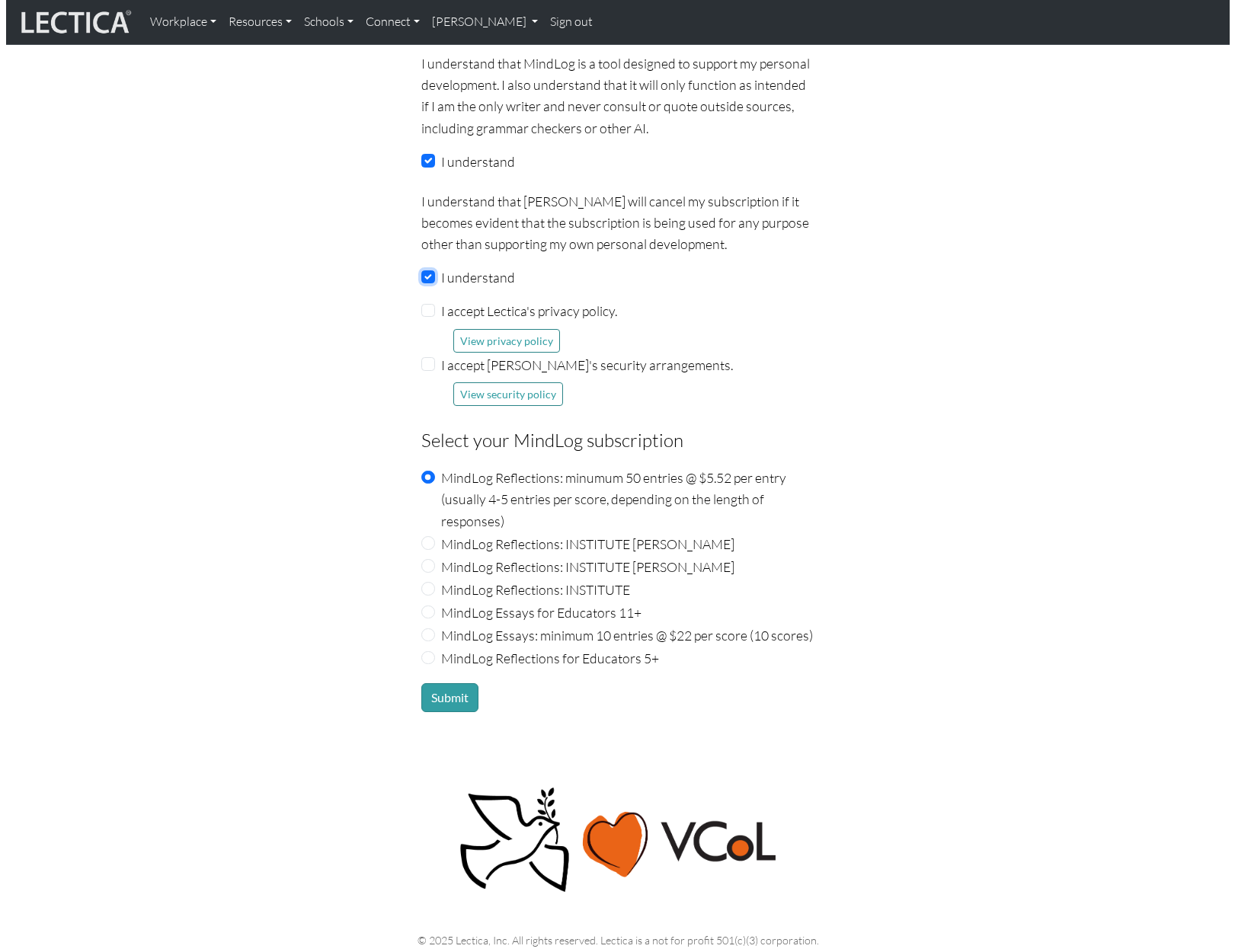
scroll to position [1456, 0]
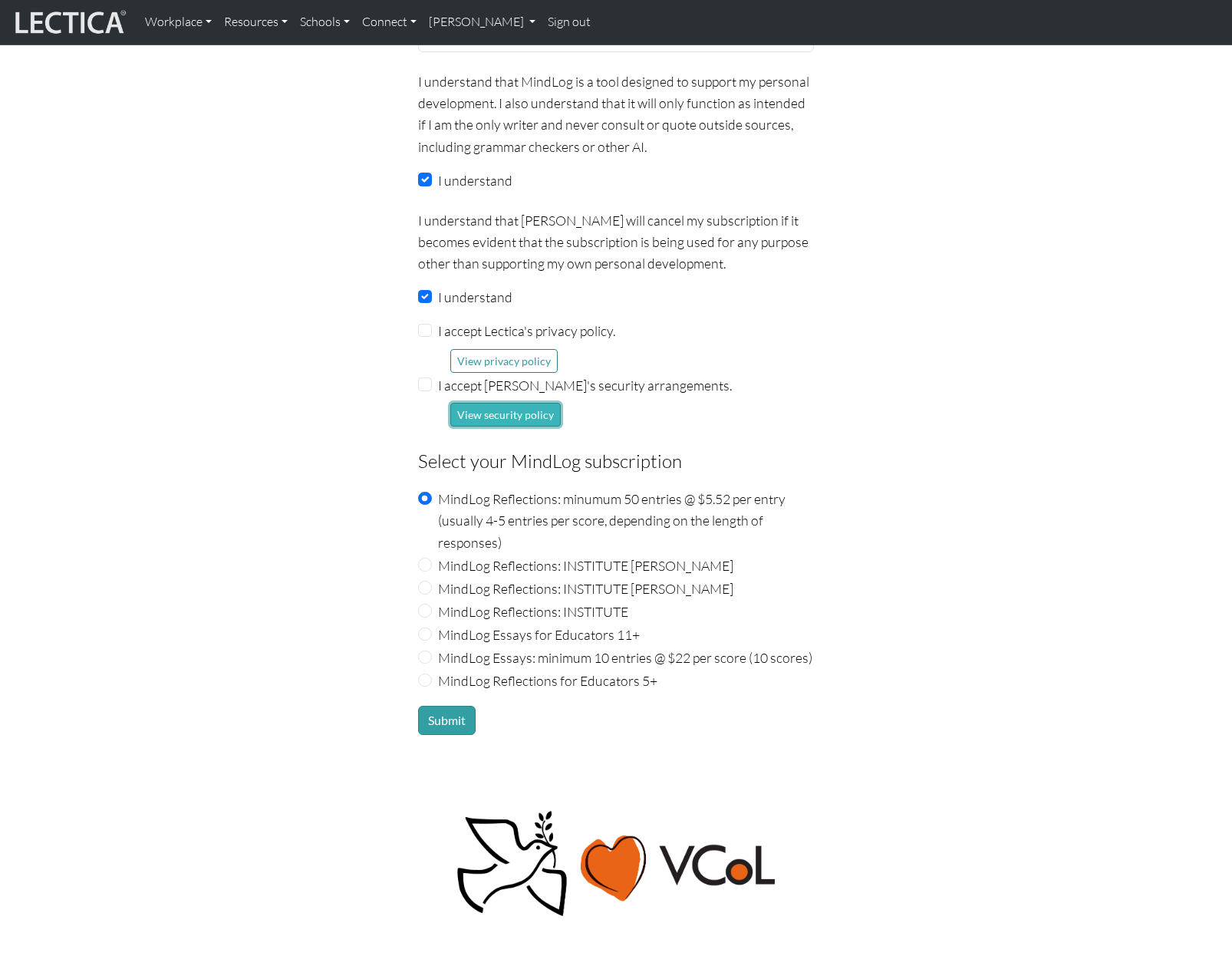
click at [489, 403] on button "View security policy" at bounding box center [505, 414] width 110 height 24
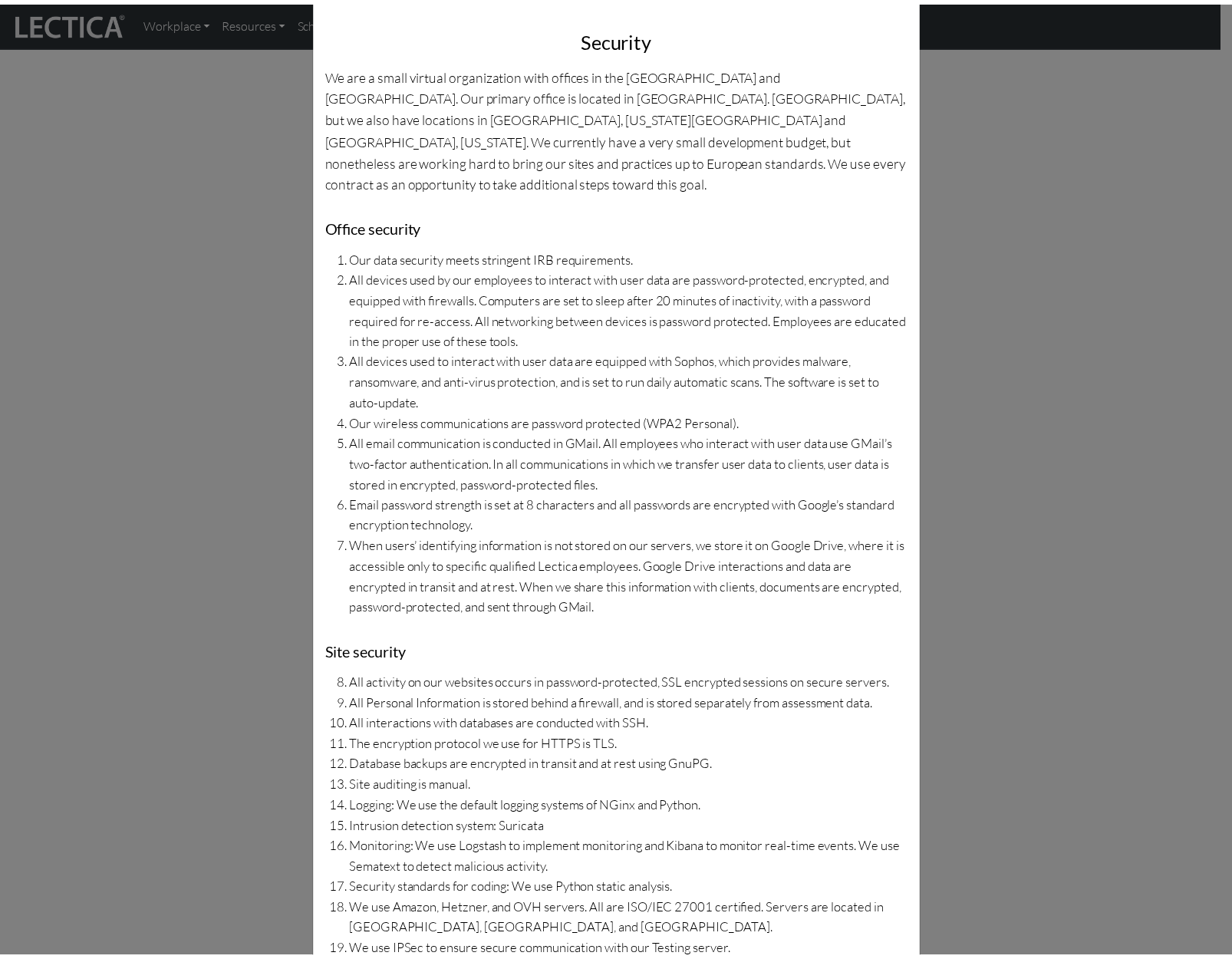
scroll to position [0, 0]
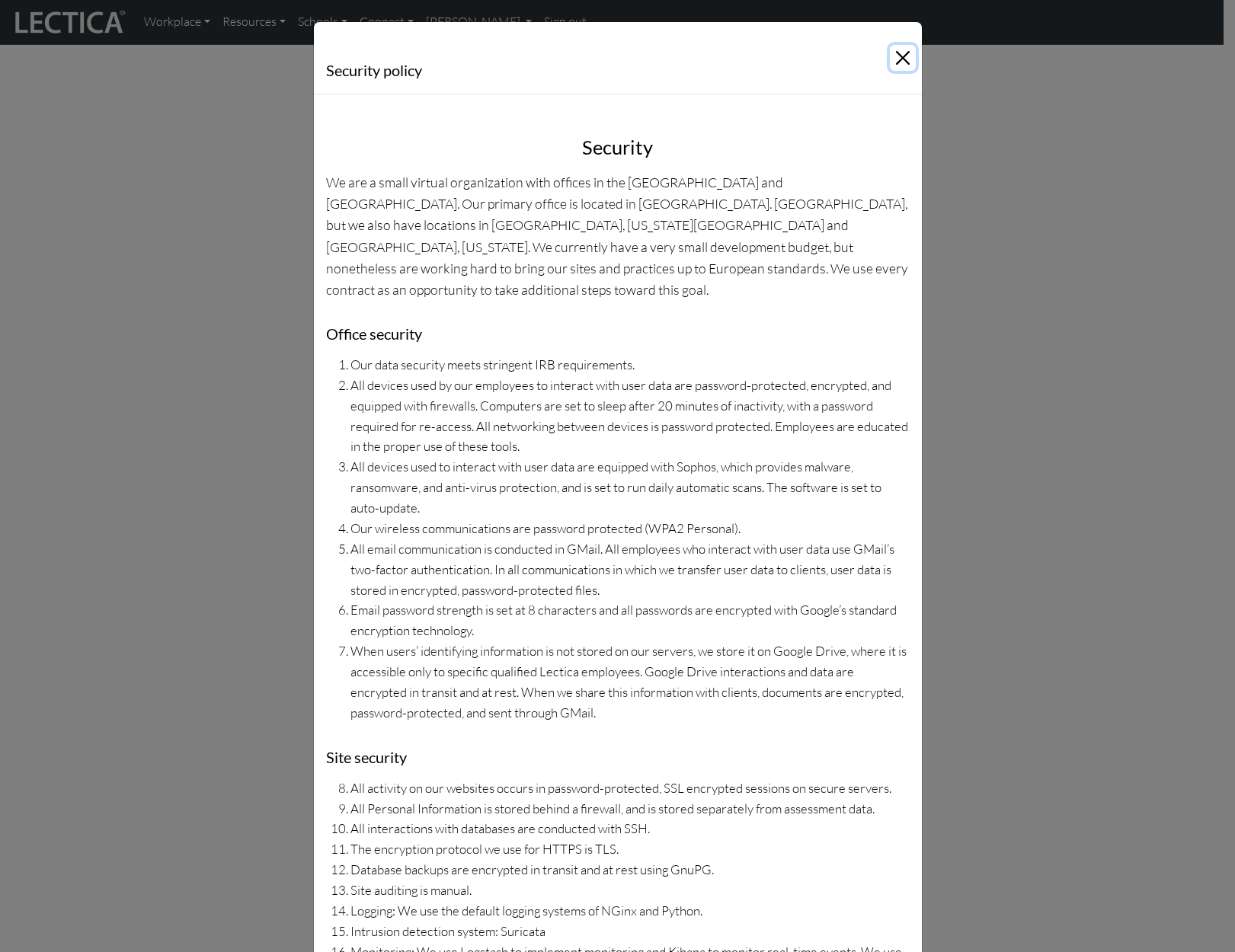
click at [890, 65] on button "Close" at bounding box center [902, 58] width 26 height 26
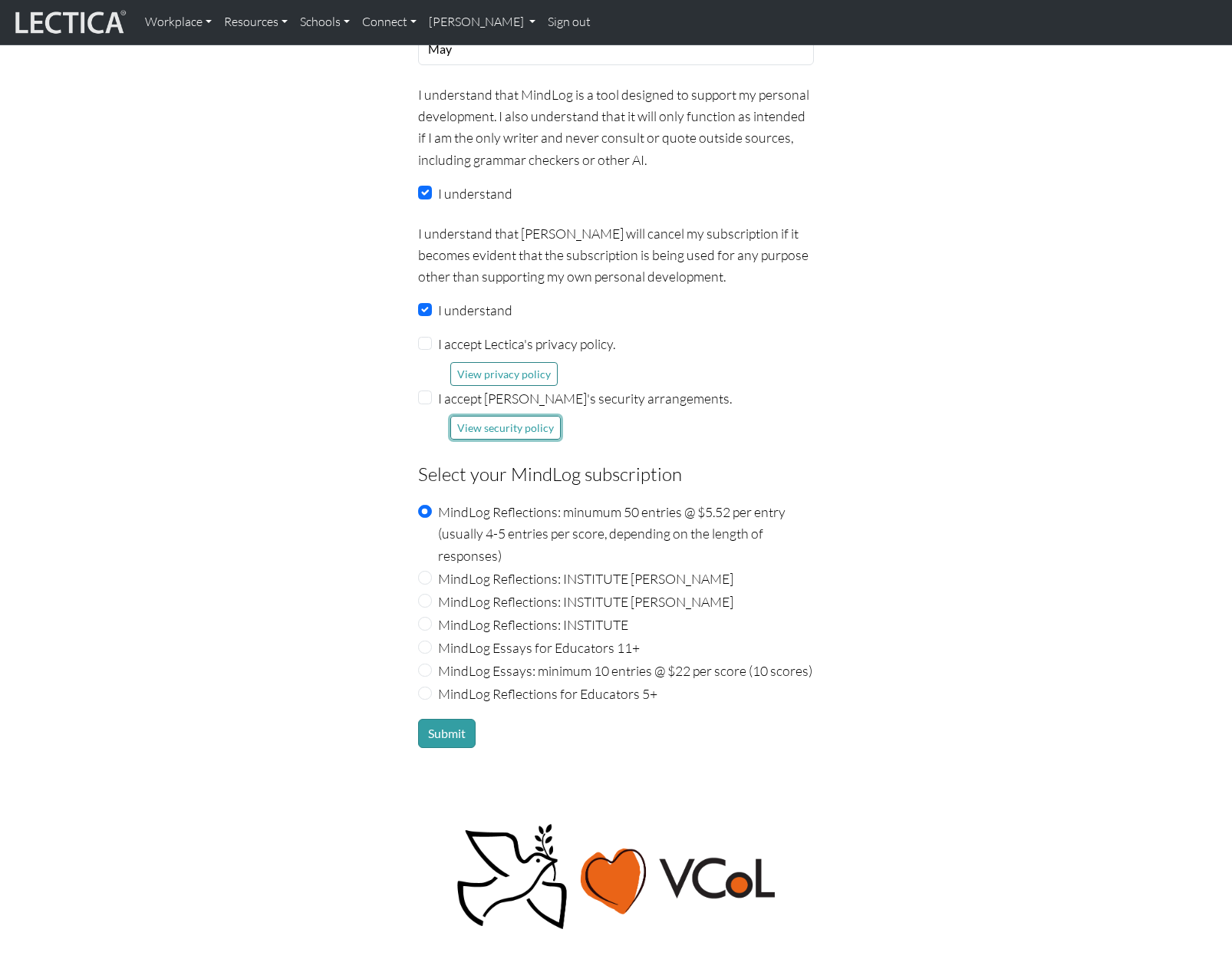
scroll to position [1466, 0]
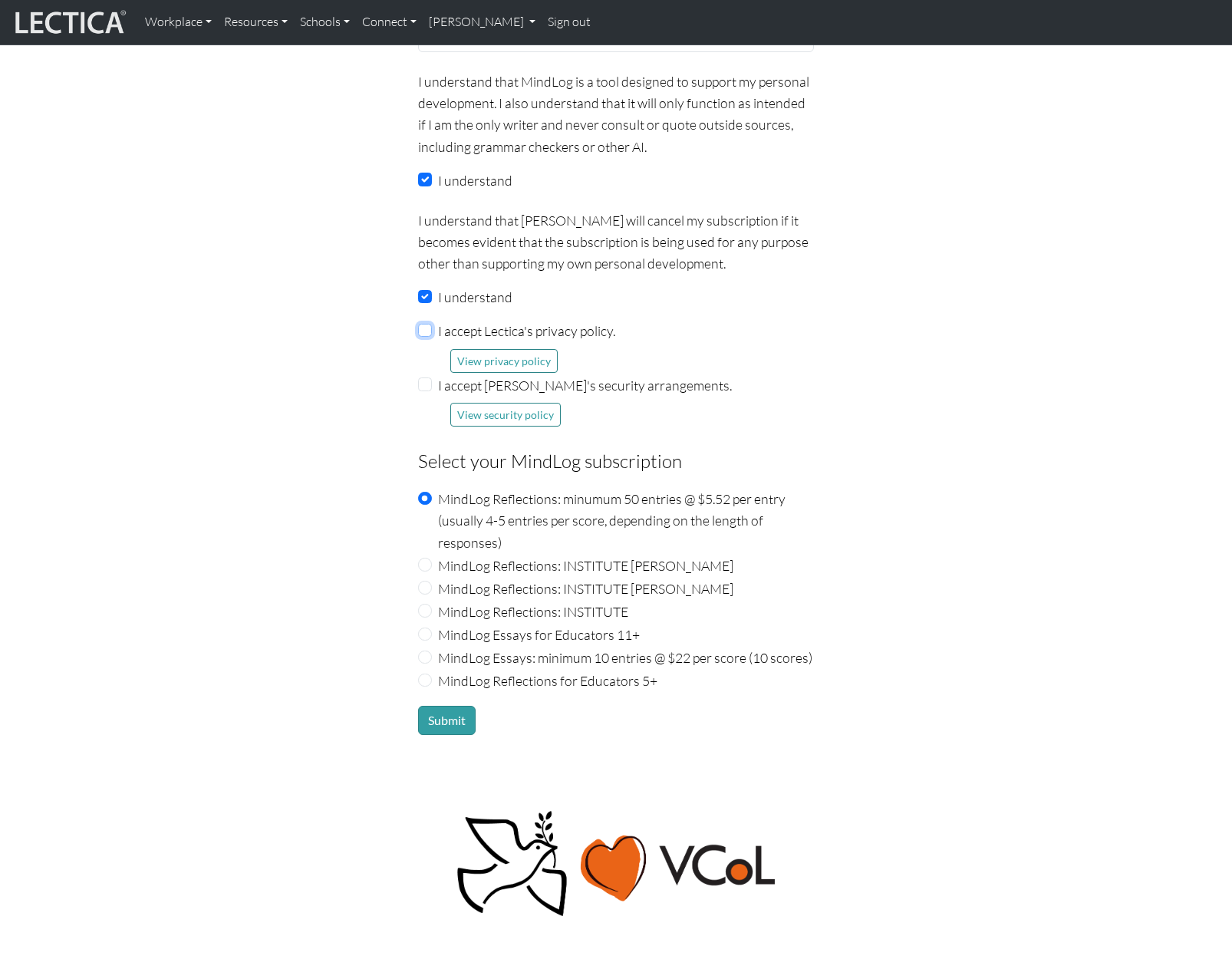
click at [428, 324] on input "I accept Lectica's privacy policy." at bounding box center [424, 330] width 14 height 14
checkbox input "true"
click at [425, 377] on input "I accept [PERSON_NAME]'s security arrangements." at bounding box center [424, 384] width 14 height 14
checkbox input "true"
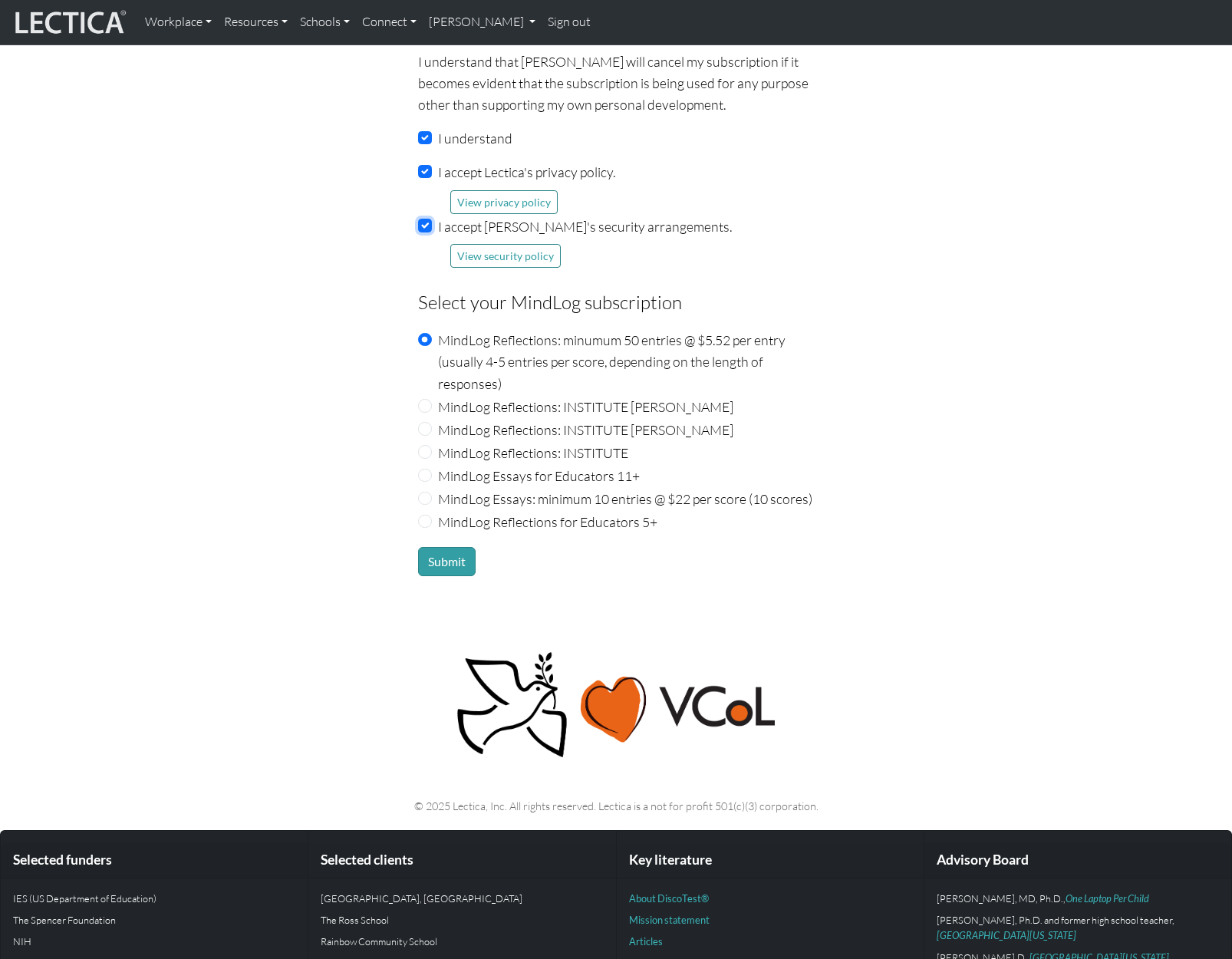
scroll to position [1612, 0]
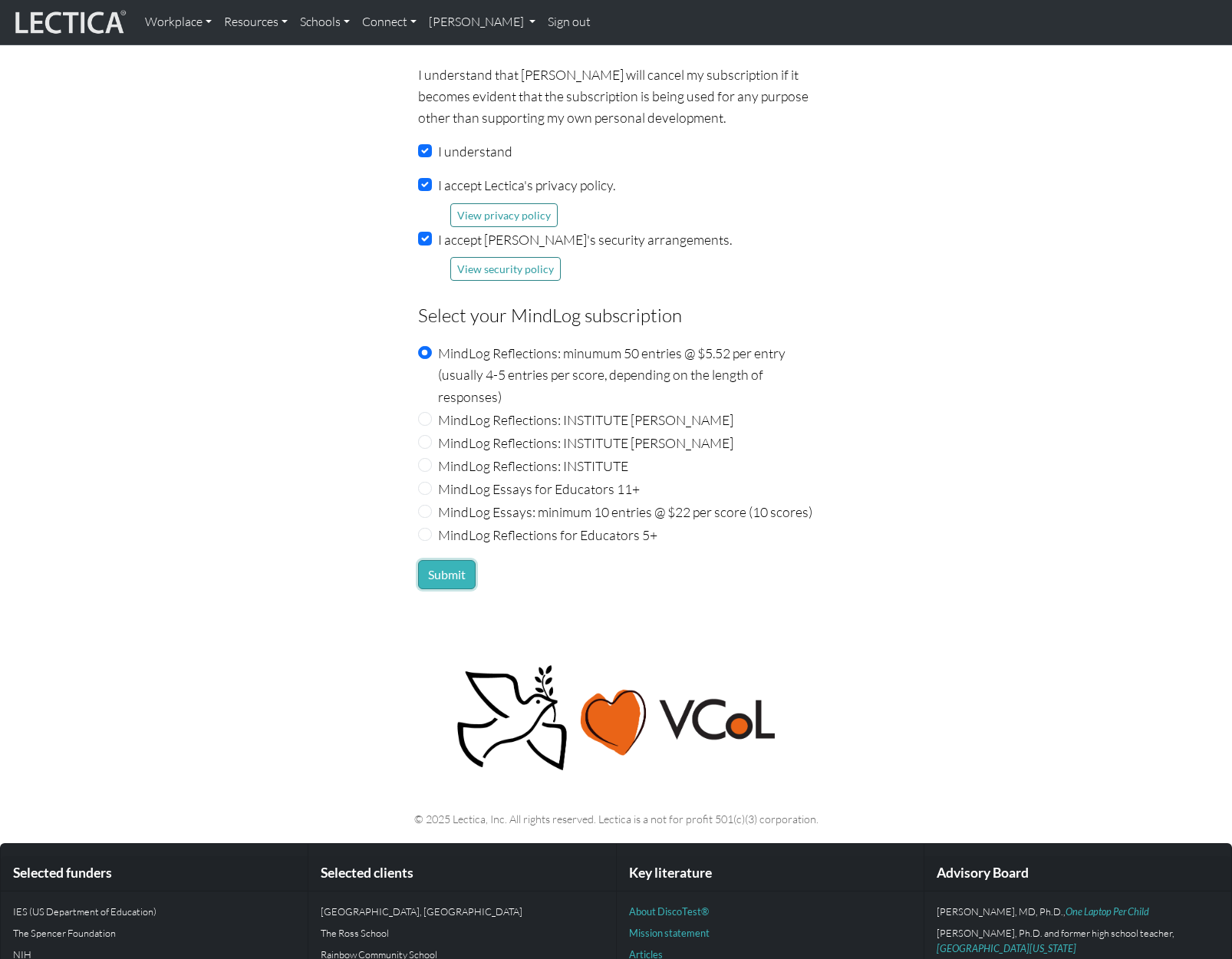
click at [445, 560] on button "Submit" at bounding box center [446, 574] width 57 height 29
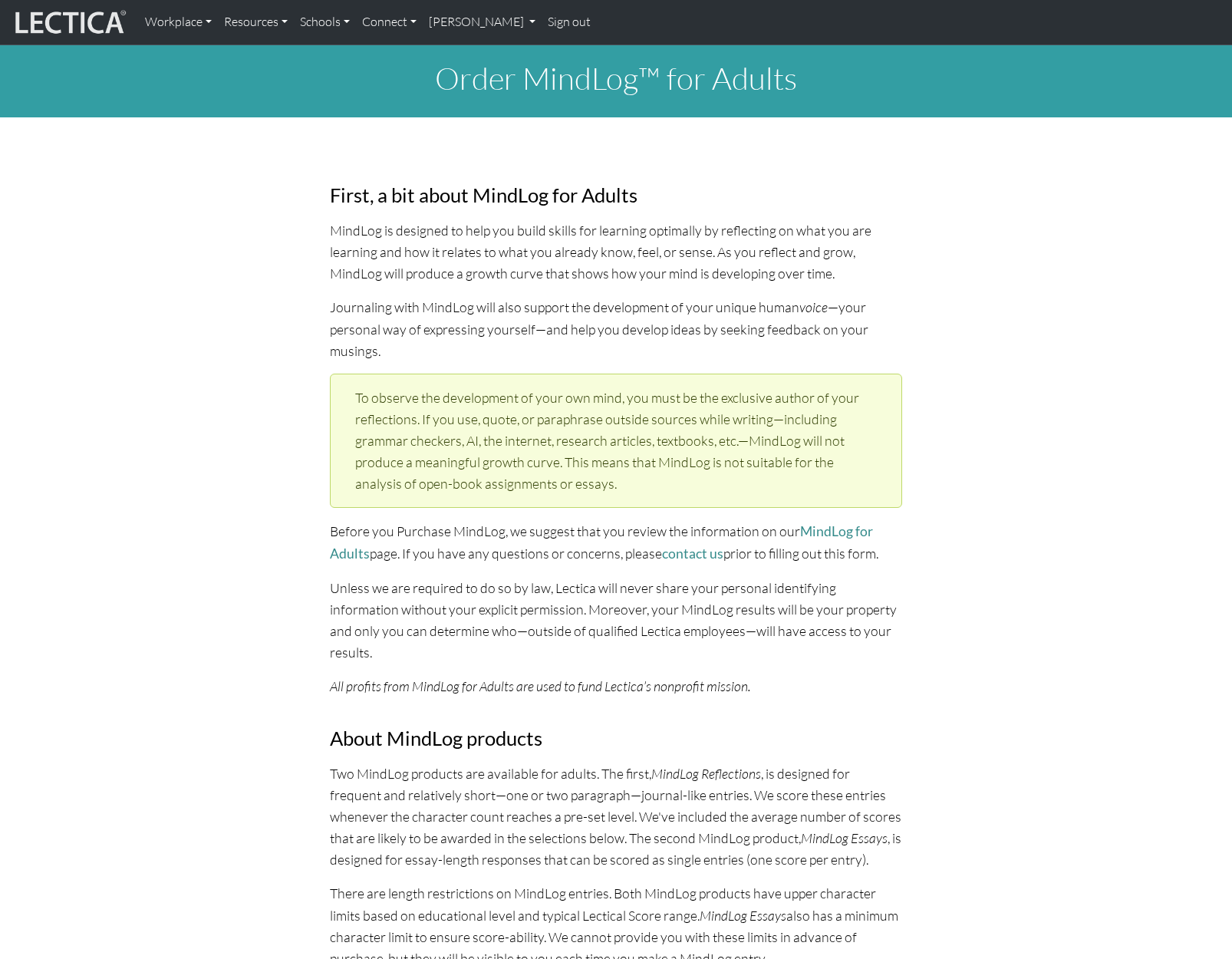
select select "1989"
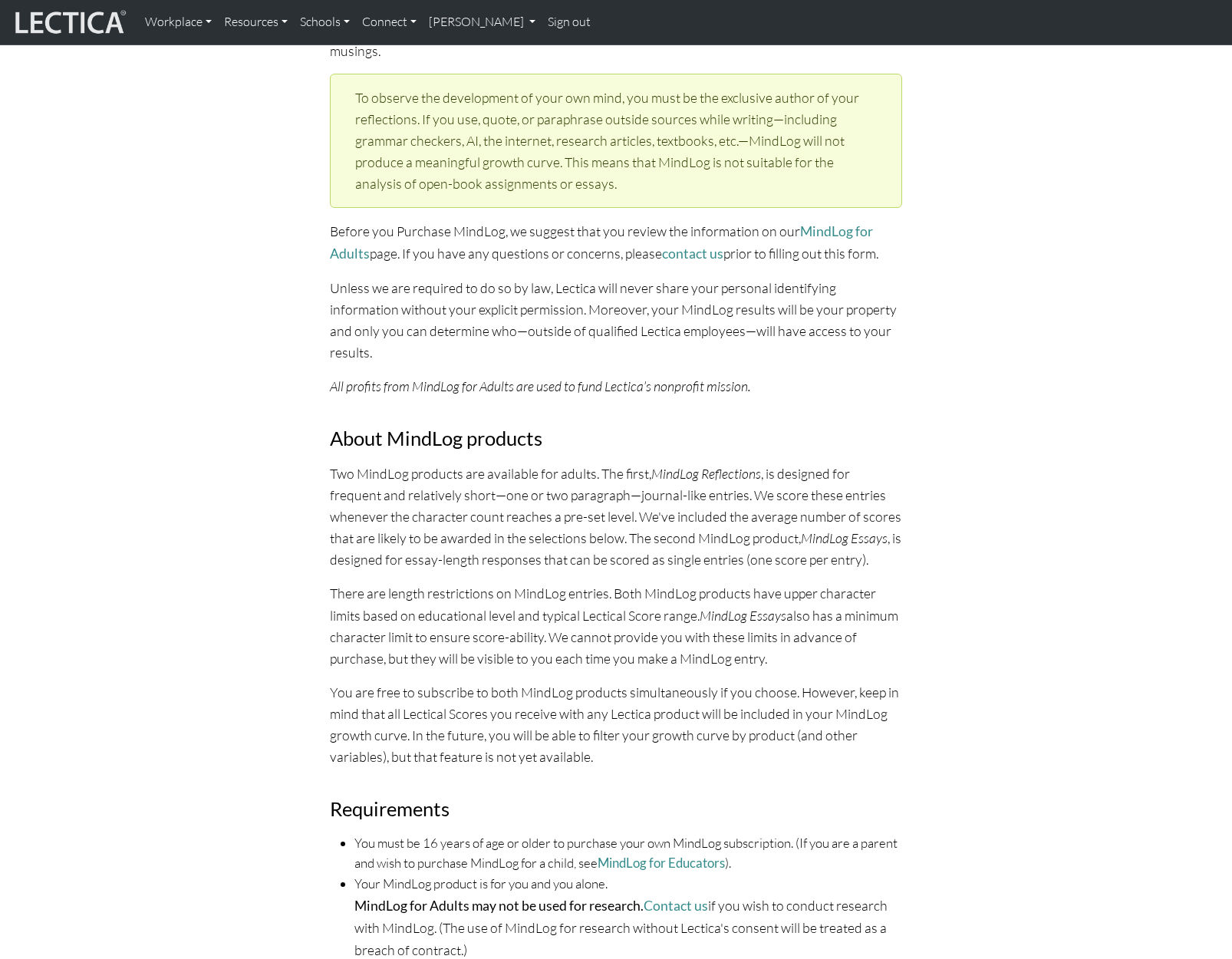
scroll to position [307, 0]
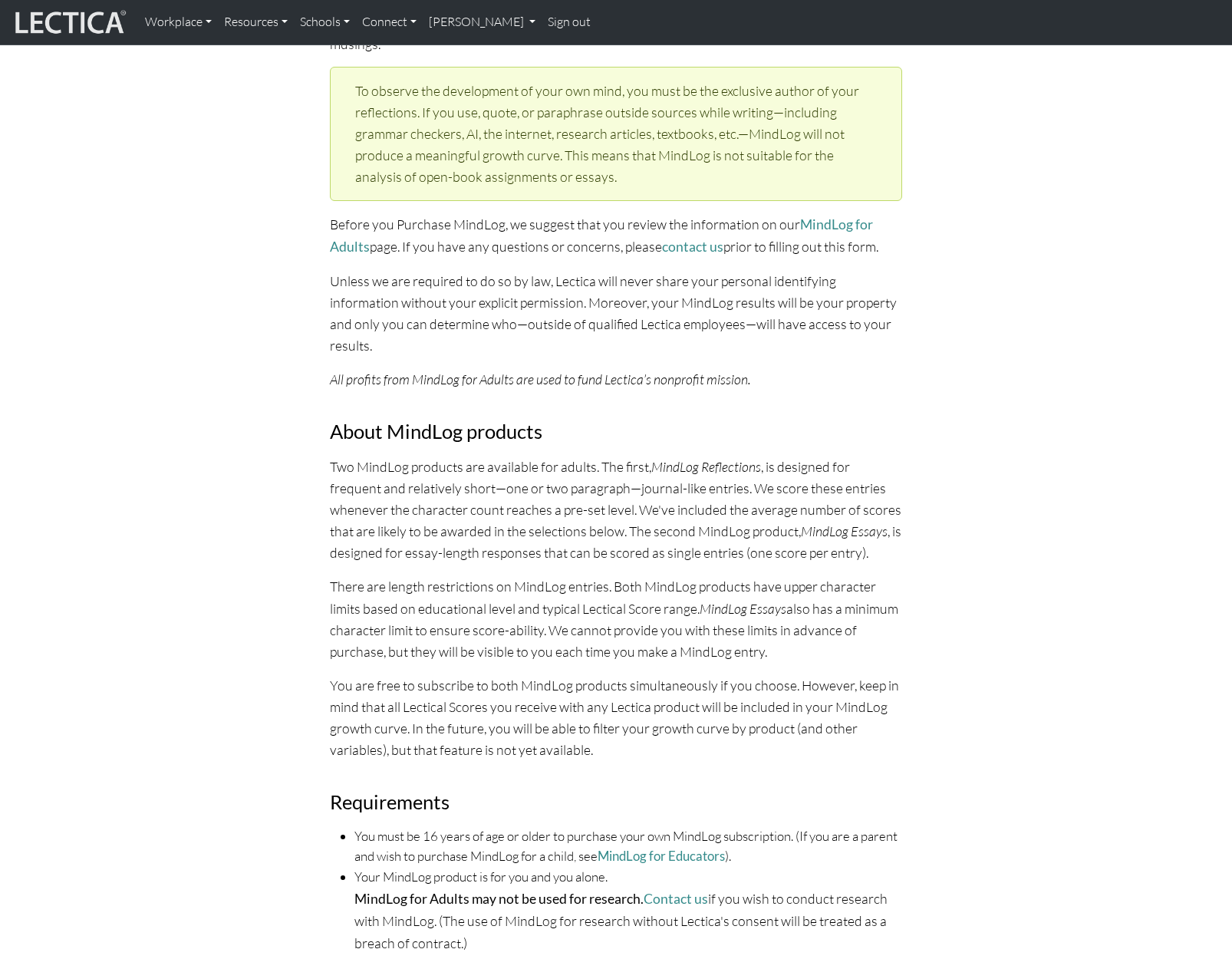
click at [1007, 380] on div "First, a bit about MindLog for Adults MindLog is designed to help you build ski…" at bounding box center [616, 871] width 1013 height 2047
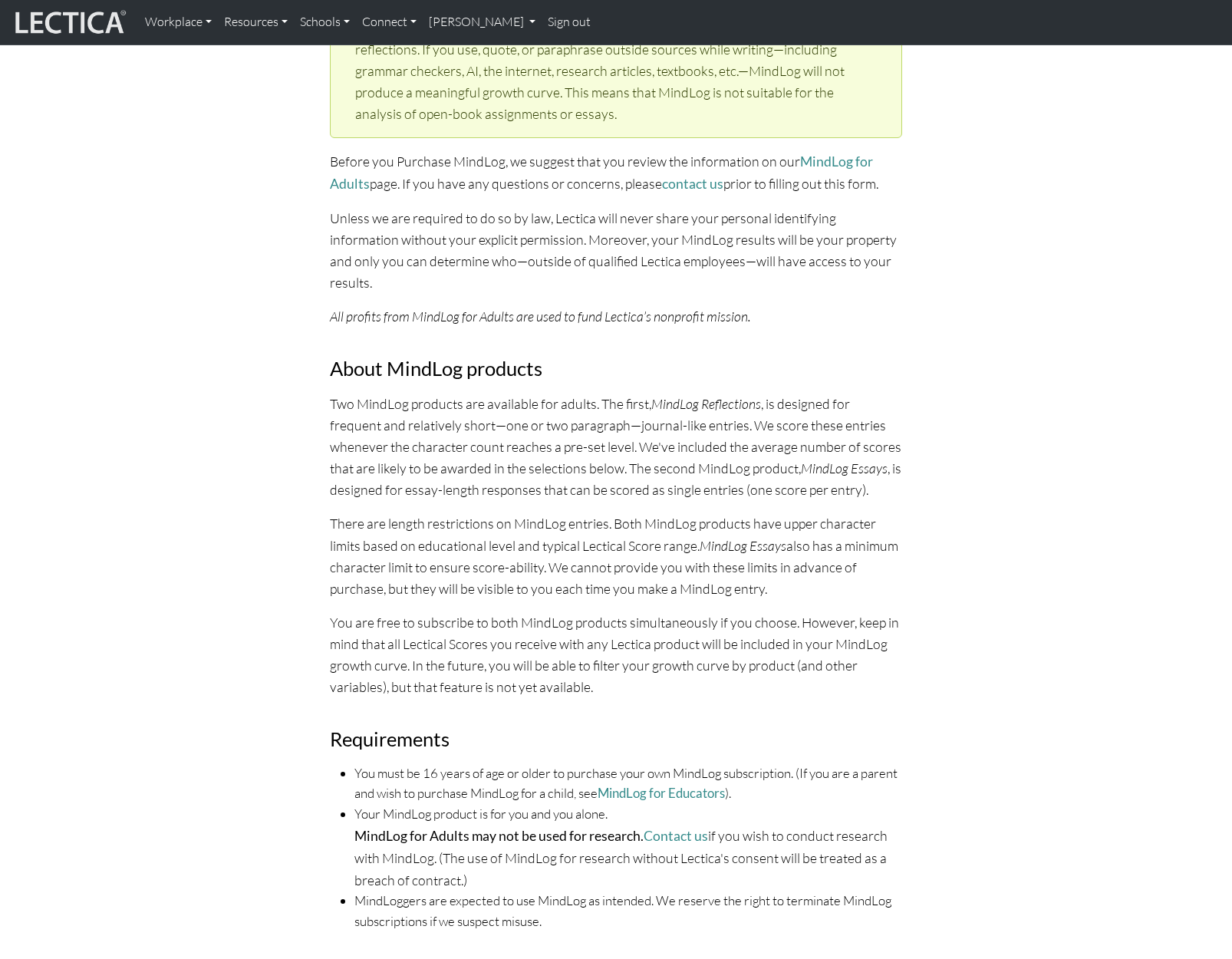
scroll to position [460, 0]
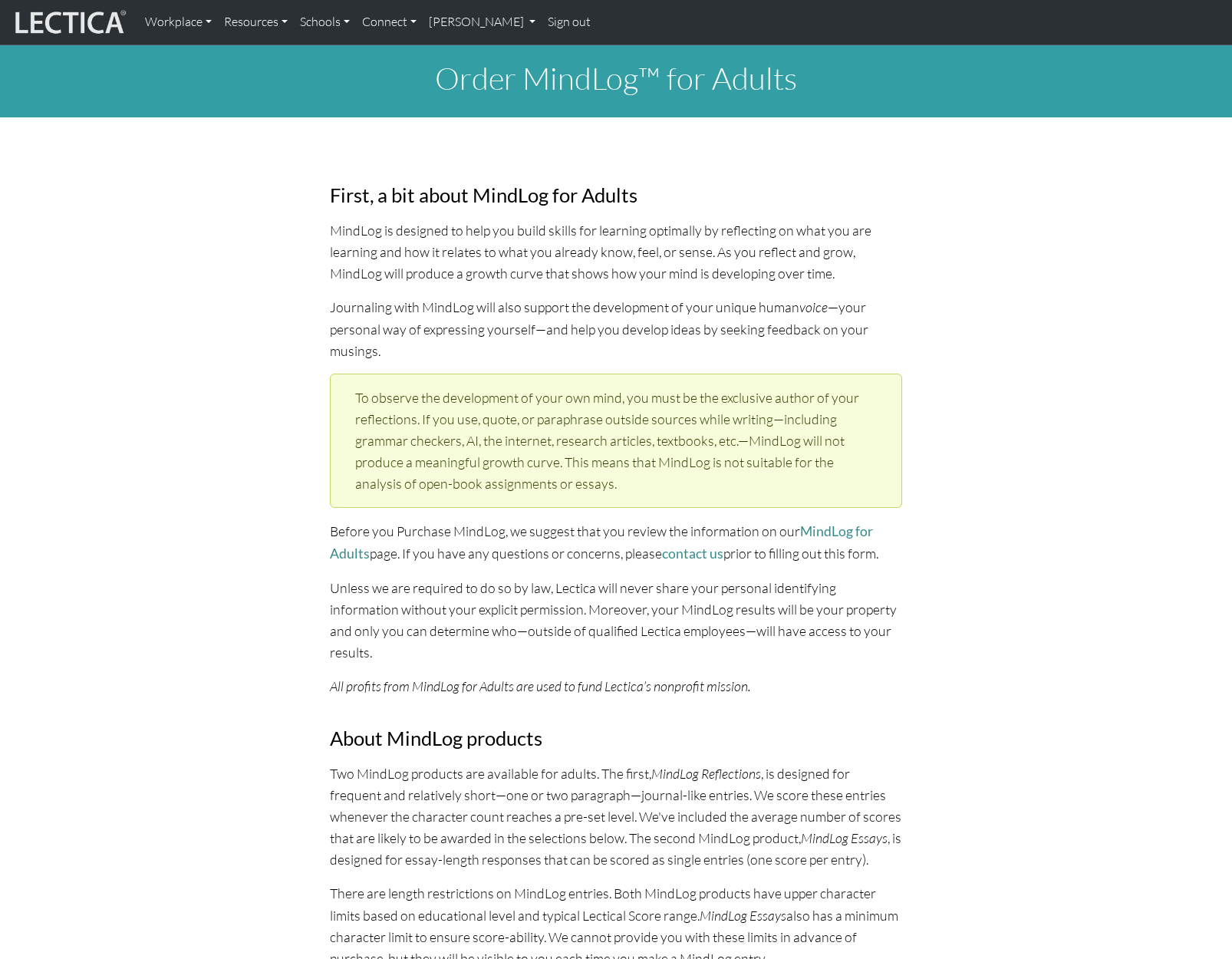
select select "1989"
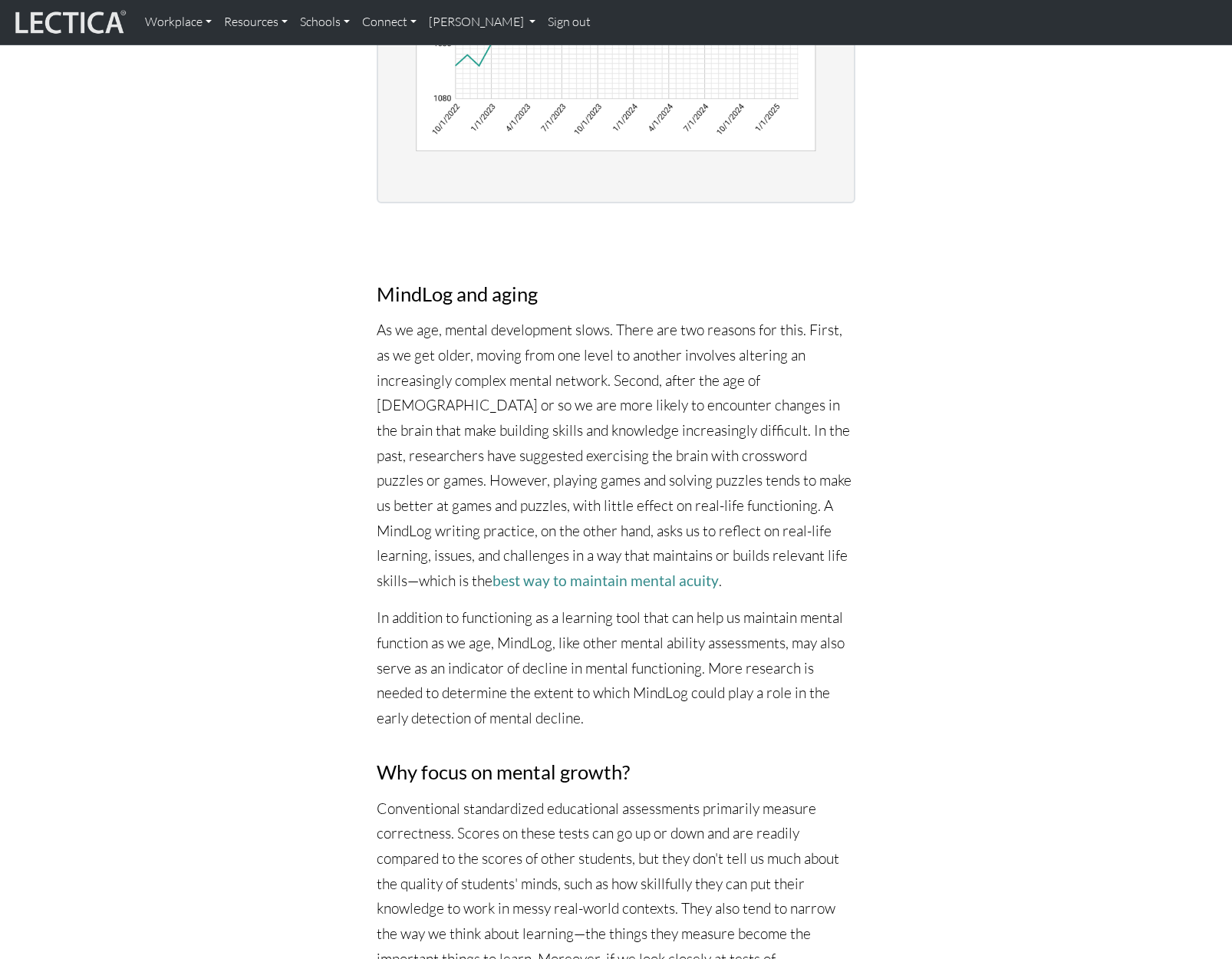
scroll to position [4460, 0]
